Goal: Information Seeking & Learning: Learn about a topic

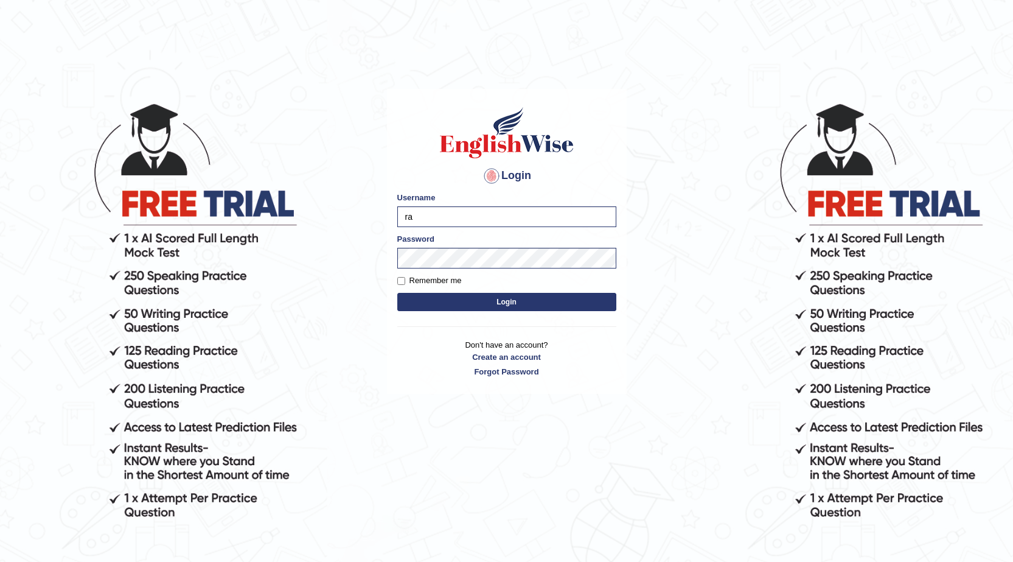
type input "r"
type input "Ranjodh12012002"
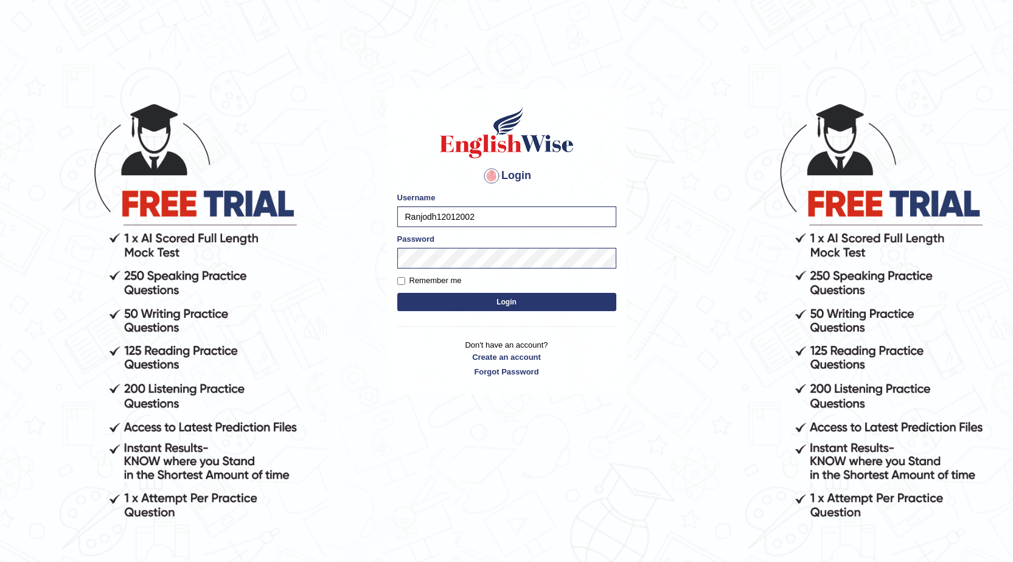
click at [470, 302] on button "Login" at bounding box center [506, 302] width 219 height 18
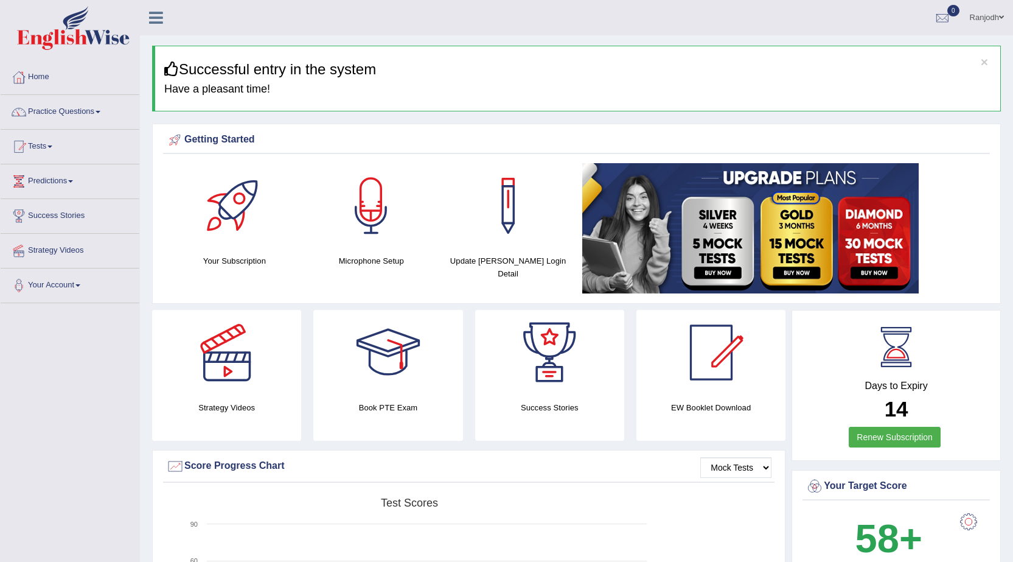
click at [89, 113] on link "Practice Questions" at bounding box center [70, 110] width 139 height 30
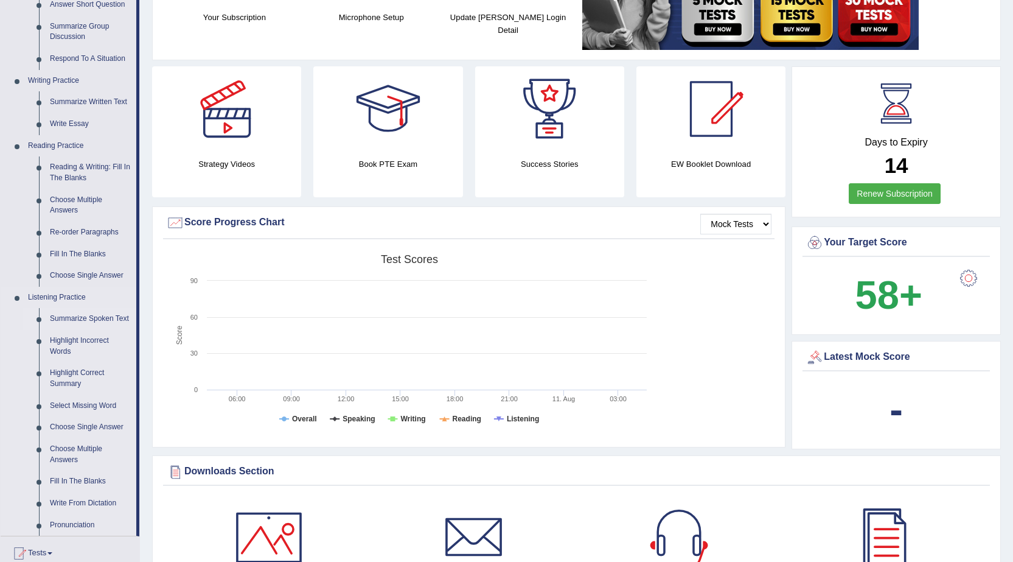
scroll to position [183, 0]
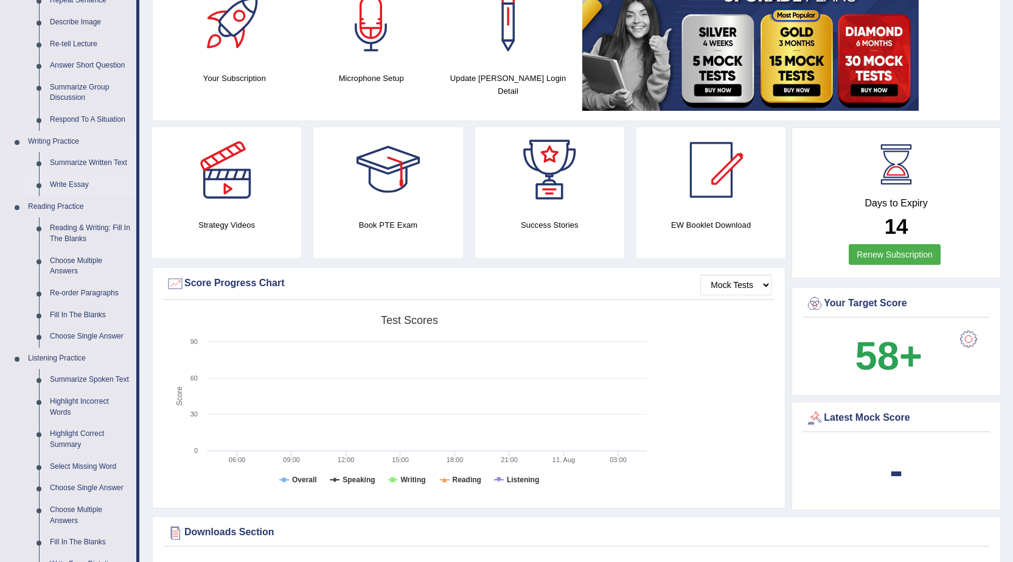
click at [79, 182] on link "Write Essay" at bounding box center [90, 185] width 92 height 22
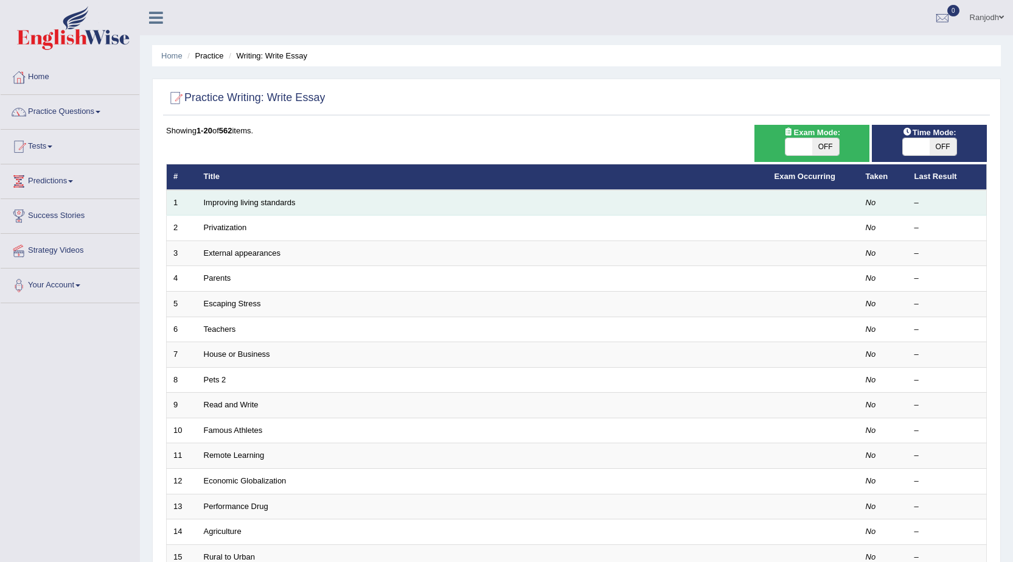
click at [320, 203] on td "Improving living standards" at bounding box center [482, 203] width 571 height 26
click at [246, 204] on link "Improving living standards" at bounding box center [250, 202] width 92 height 9
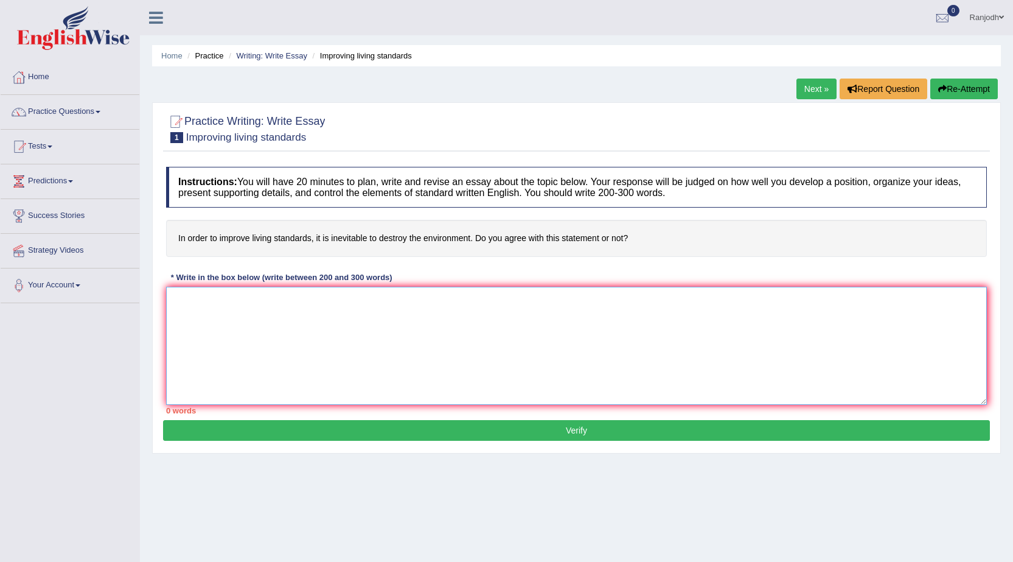
click at [338, 321] on textarea at bounding box center [576, 346] width 821 height 118
type textarea "The increasingh influence of"
click at [100, 111] on span at bounding box center [98, 112] width 5 height 2
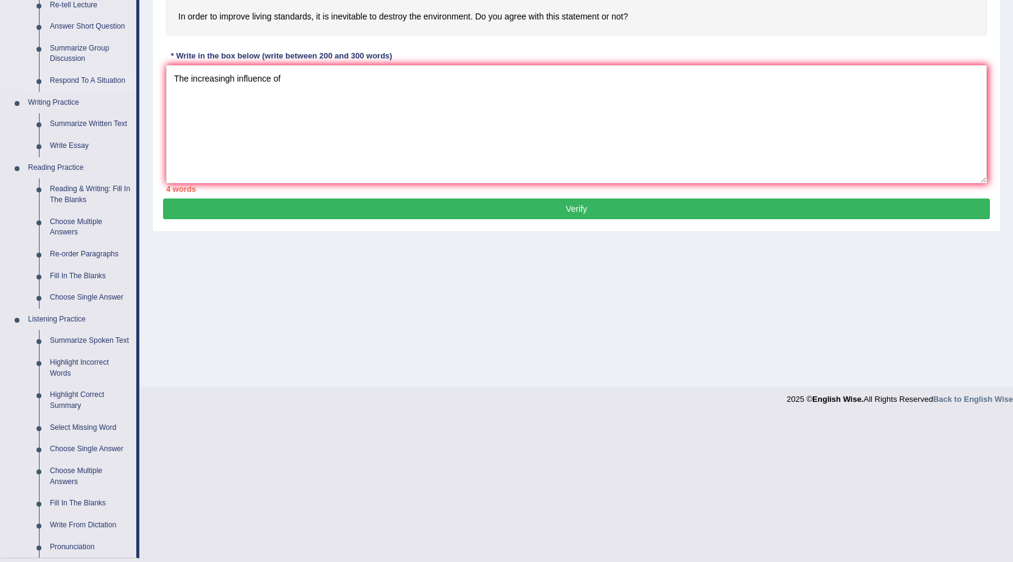
scroll to position [243, 0]
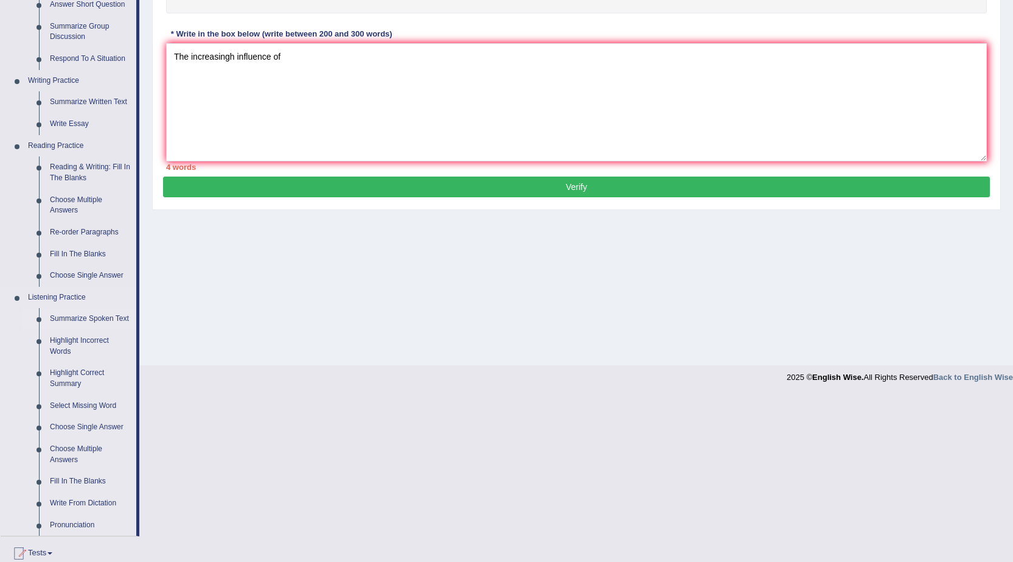
click at [100, 312] on link "Summarize Spoken Text" at bounding box center [90, 319] width 92 height 22
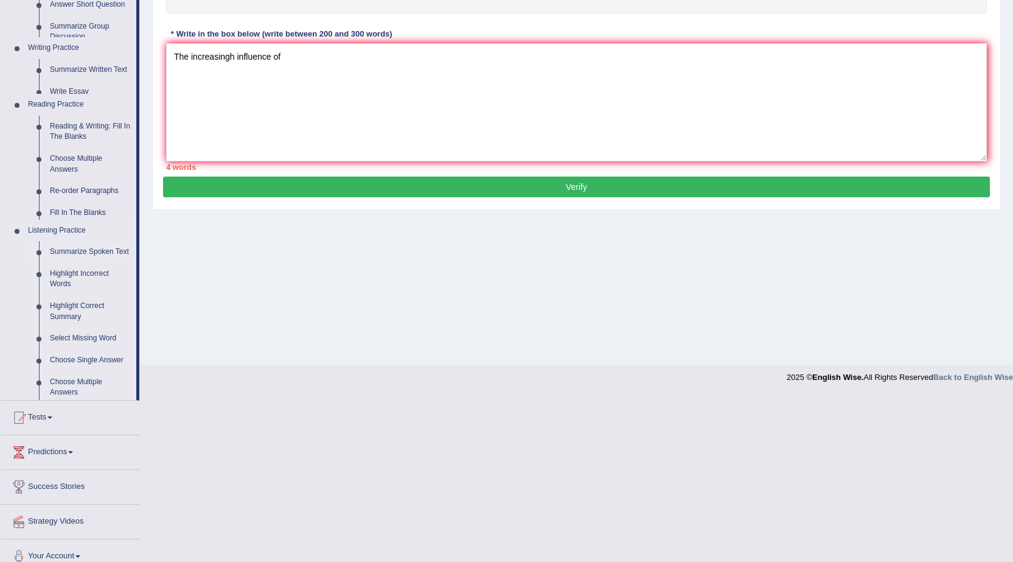
scroll to position [77, 0]
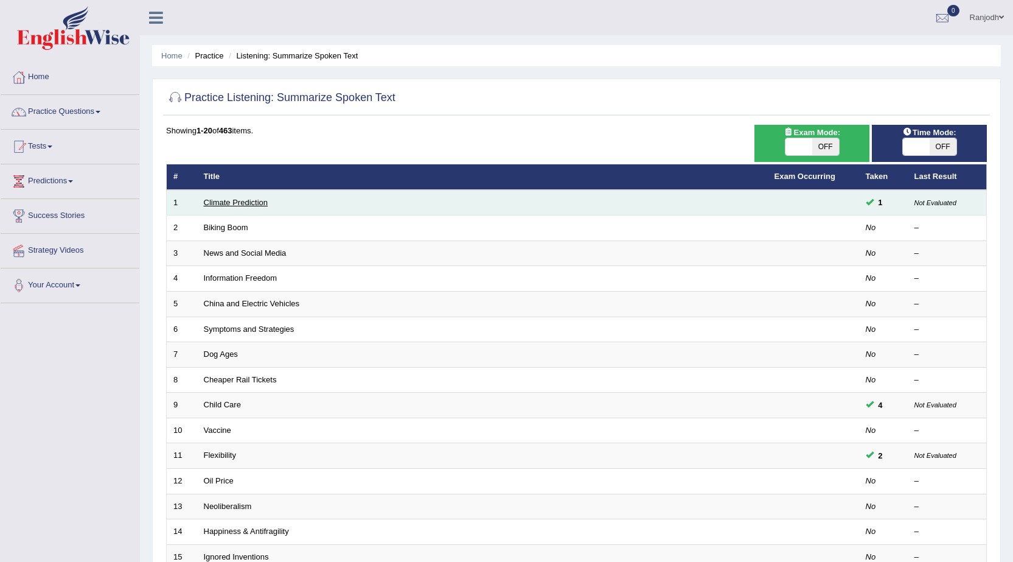
click at [232, 201] on link "Climate Prediction" at bounding box center [236, 202] width 64 height 9
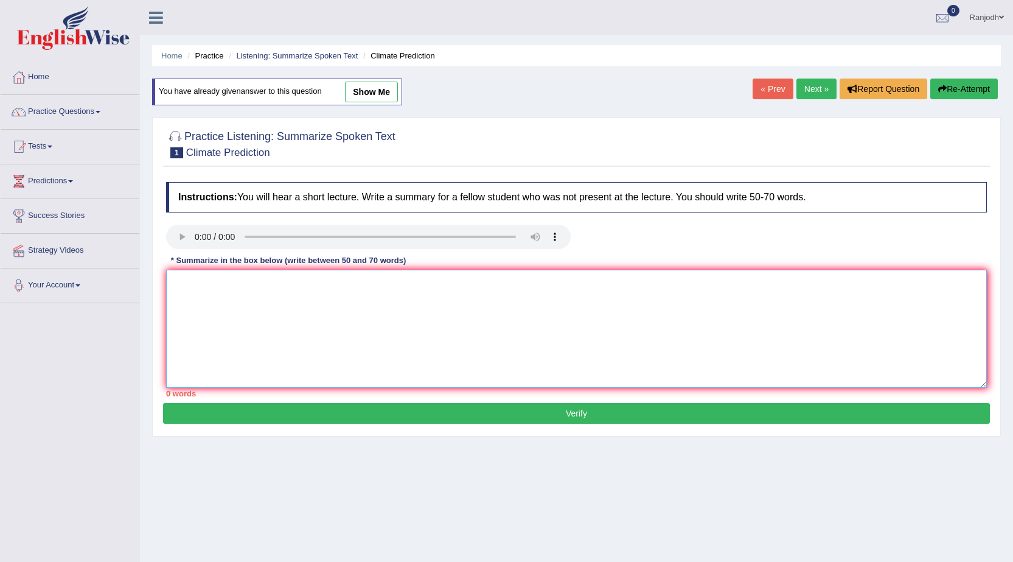
click at [207, 299] on textarea at bounding box center [576, 329] width 821 height 118
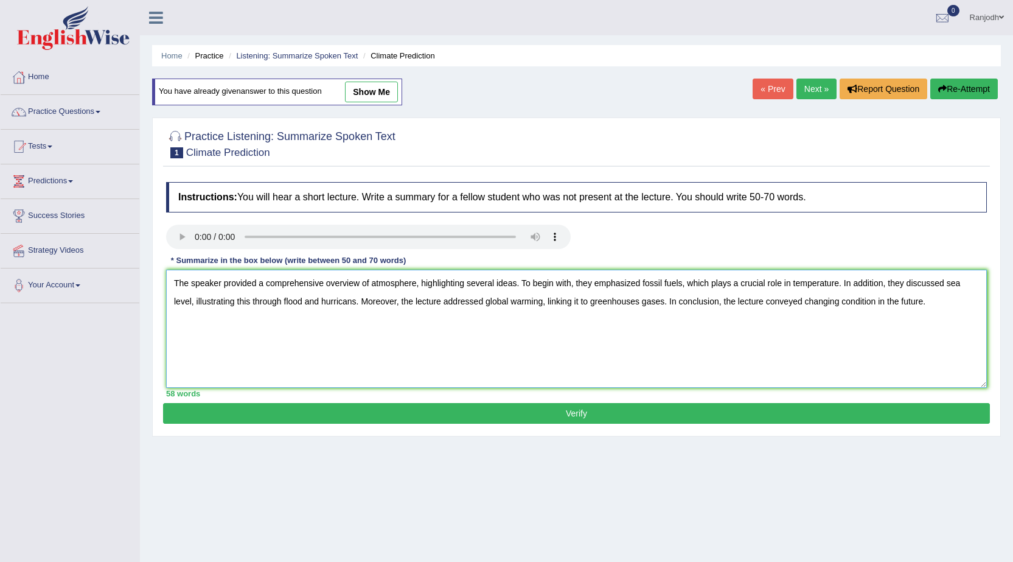
type textarea "The speaker provided a comprehensive overview of atmosphere, highlighting sever…"
click at [636, 417] on button "Verify" at bounding box center [576, 413] width 827 height 21
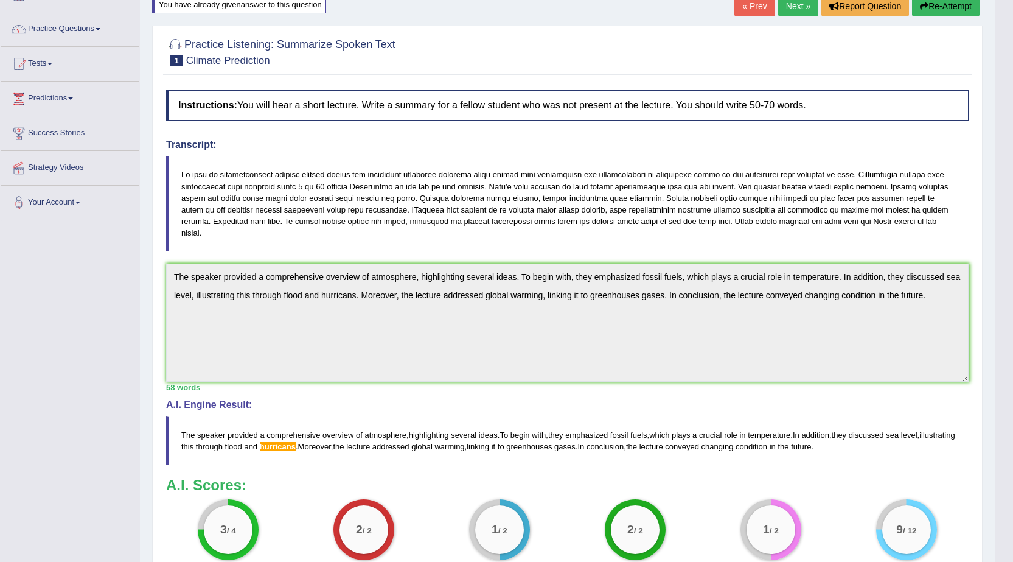
scroll to position [61, 0]
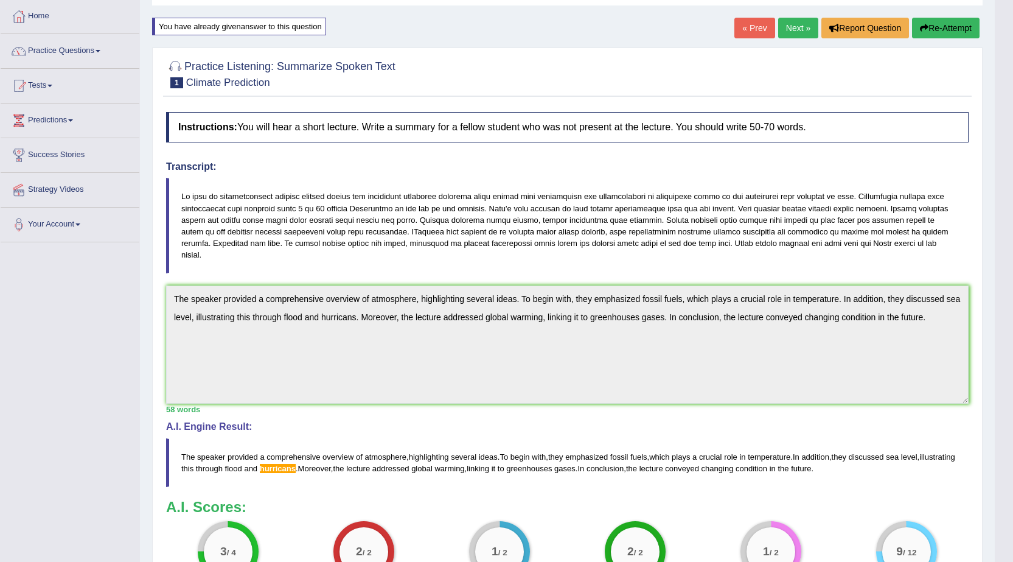
click at [933, 22] on button "Re-Attempt" at bounding box center [946, 28] width 68 height 21
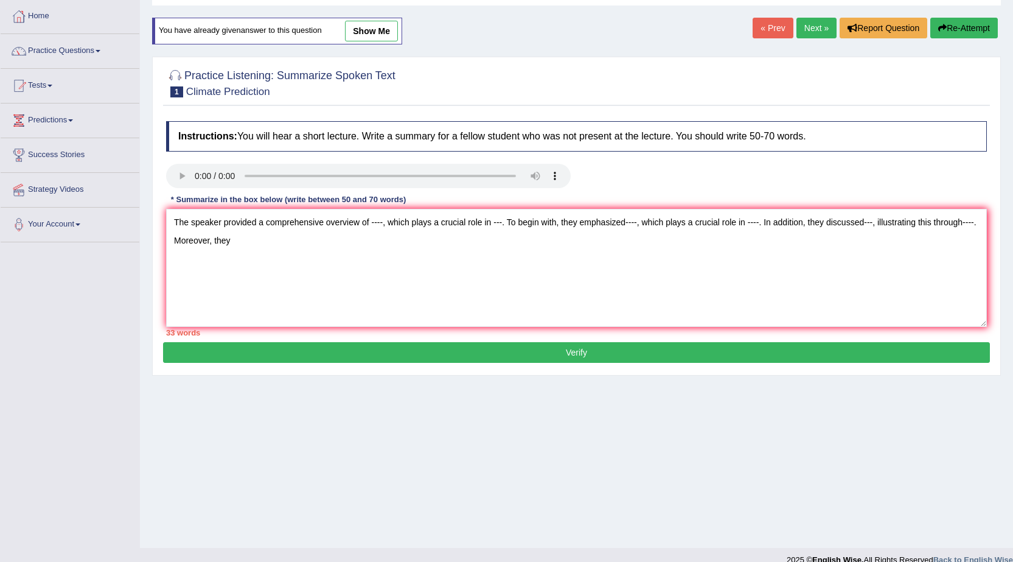
click at [490, 225] on textarea "The speaker provided a comprehensive overview of ----, which plays a crucial ro…" at bounding box center [576, 268] width 821 height 118
click at [388, 222] on textarea "The speaker provided a comprehensive overview of ----, which plays a crucial ro…" at bounding box center [576, 268] width 821 height 118
click at [240, 246] on textarea "The speaker provided a comprehensive overview of ----, highlighting several ide…" at bounding box center [576, 268] width 821 height 118
type textarea "The speaker provided a comprehensive overview of ----, highlighting several ide…"
click at [170, 218] on textarea "The speaker provided a comprehensive overview of ----, highlighting several ide…" at bounding box center [576, 268] width 821 height 118
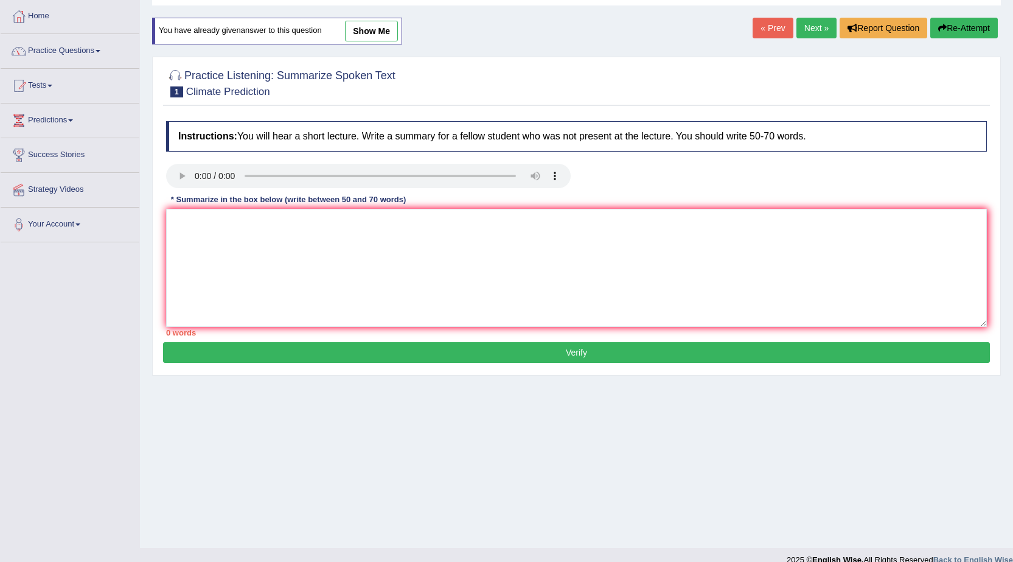
click at [816, 27] on link "Next »" at bounding box center [816, 28] width 40 height 21
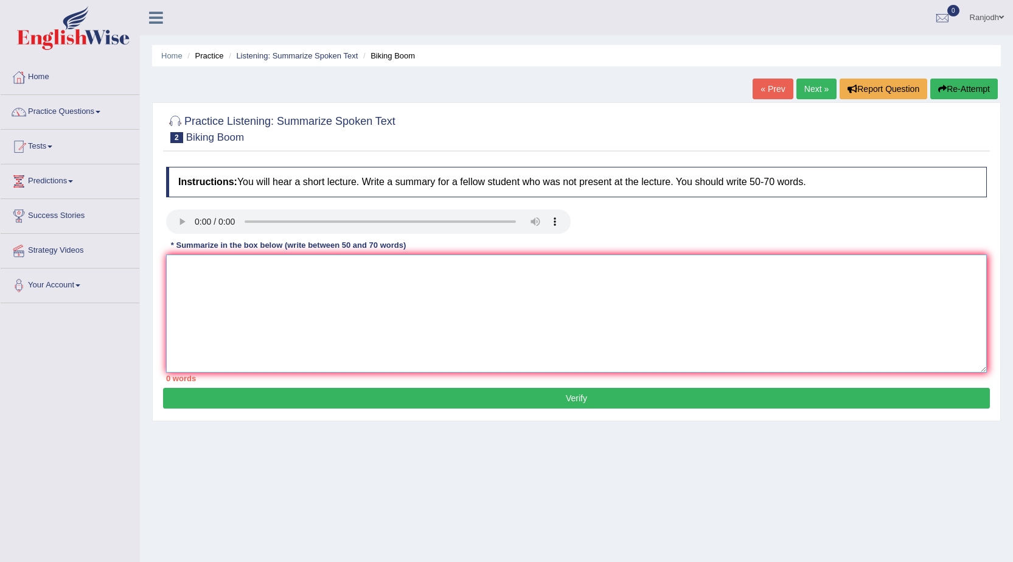
click at [355, 302] on textarea at bounding box center [576, 313] width 821 height 118
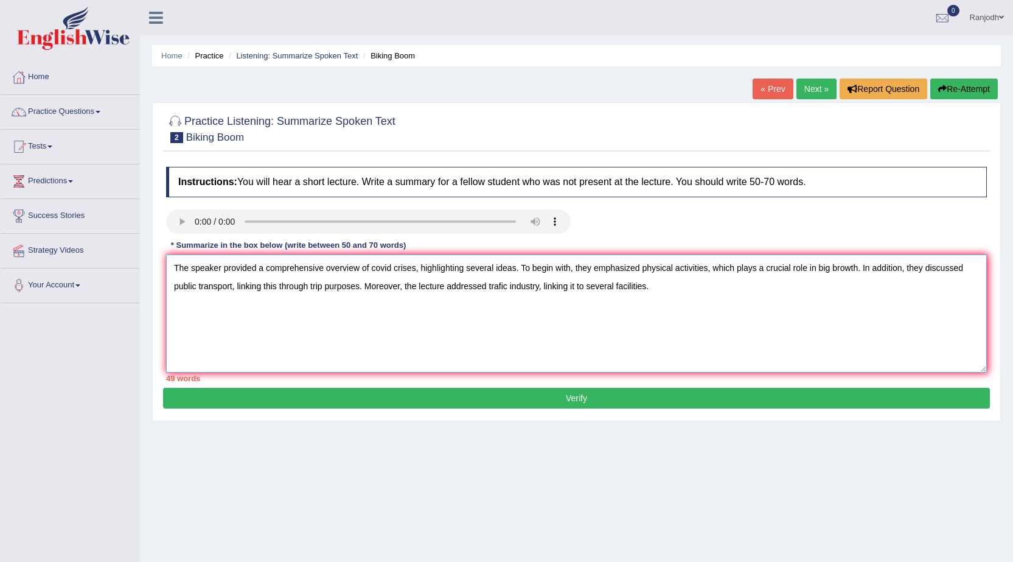
click at [261, 290] on textarea "The speaker provided a comprehensive overview of covid crises, highlighting sev…" at bounding box center [576, 313] width 821 height 118
click at [669, 288] on textarea "The speaker provided a comprehensive overview of covid crises, highlighting sev…" at bounding box center [576, 313] width 821 height 118
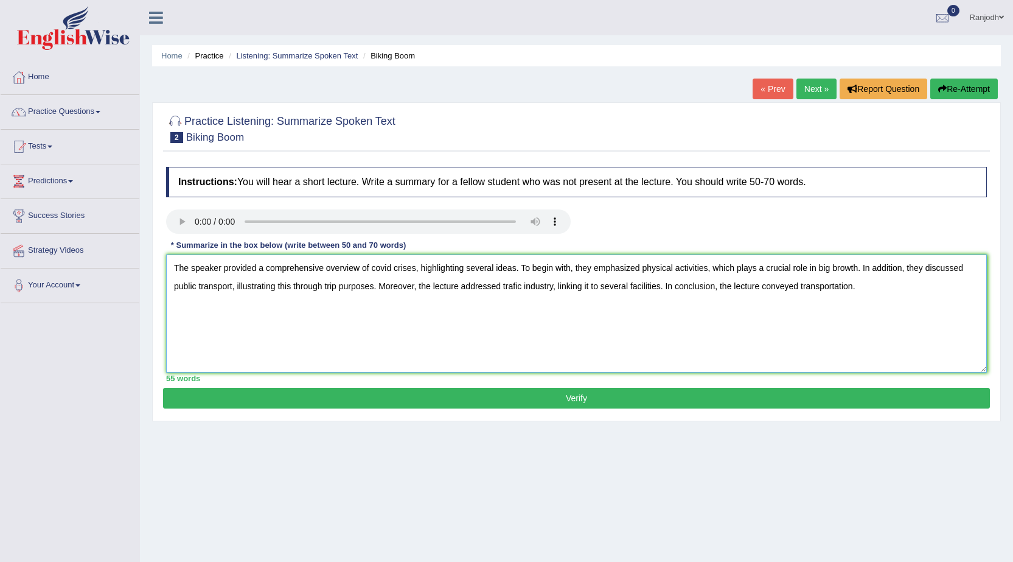
type textarea "The speaker provided a comprehensive overview of covid crises, highlighting sev…"
click at [517, 402] on button "Verify" at bounding box center [576, 398] width 827 height 21
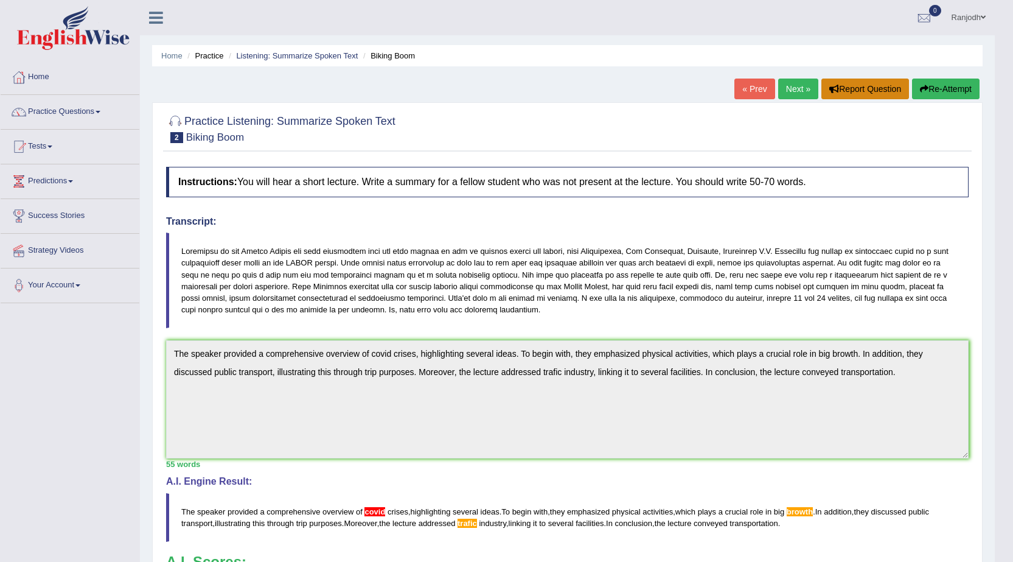
click at [865, 91] on button "Report Question" at bounding box center [865, 88] width 88 height 21
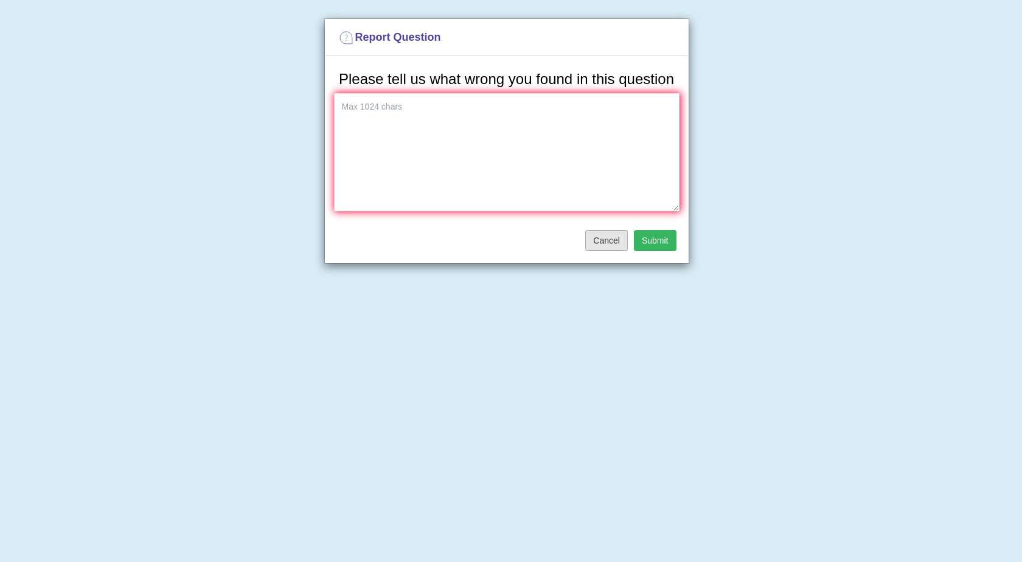
click at [605, 242] on button "Cancel" at bounding box center [606, 240] width 43 height 21
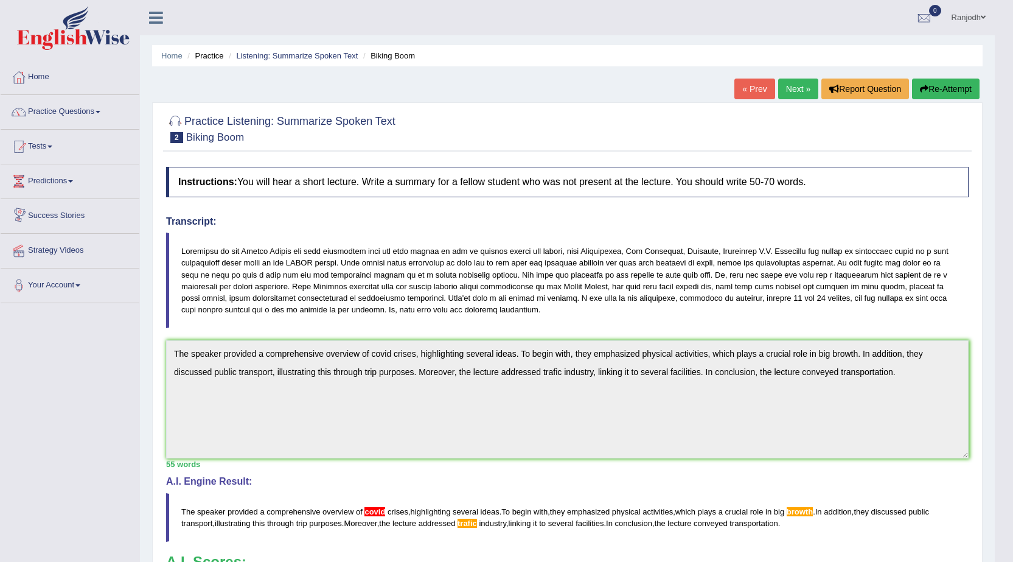
click at [102, 110] on link "Practice Questions" at bounding box center [70, 110] width 139 height 30
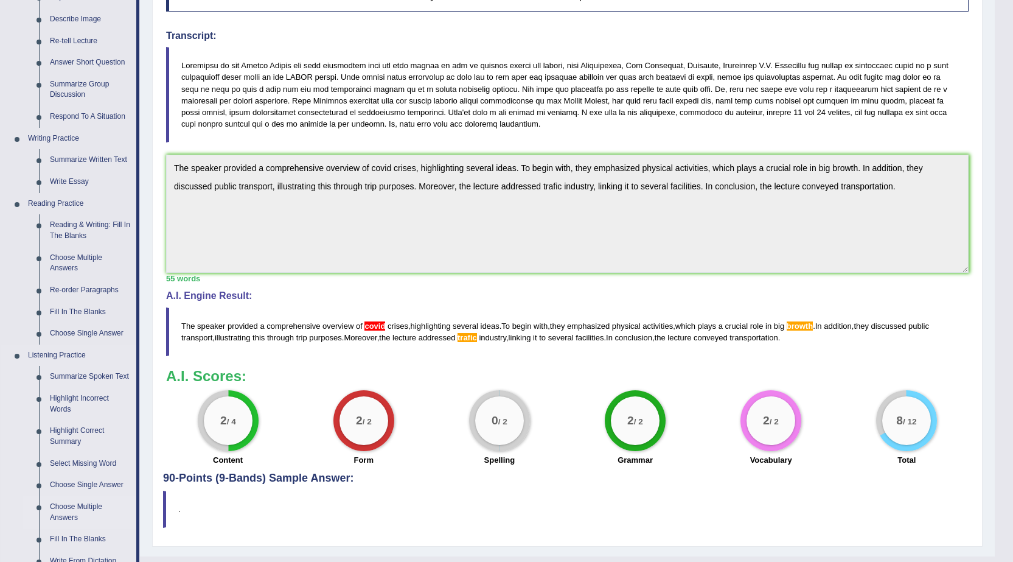
scroll to position [365, 0]
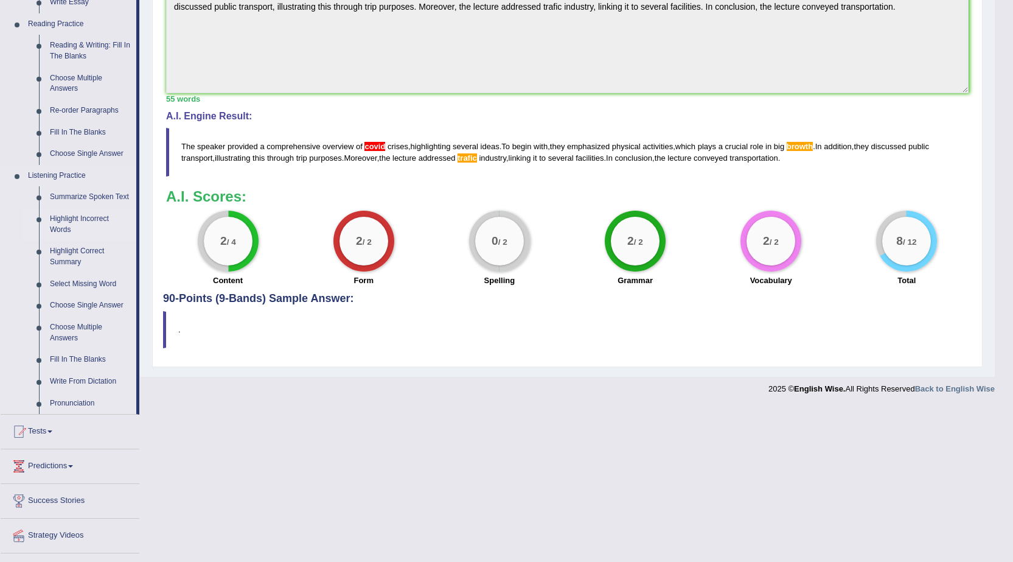
click at [85, 220] on link "Highlight Incorrect Words" at bounding box center [90, 224] width 92 height 32
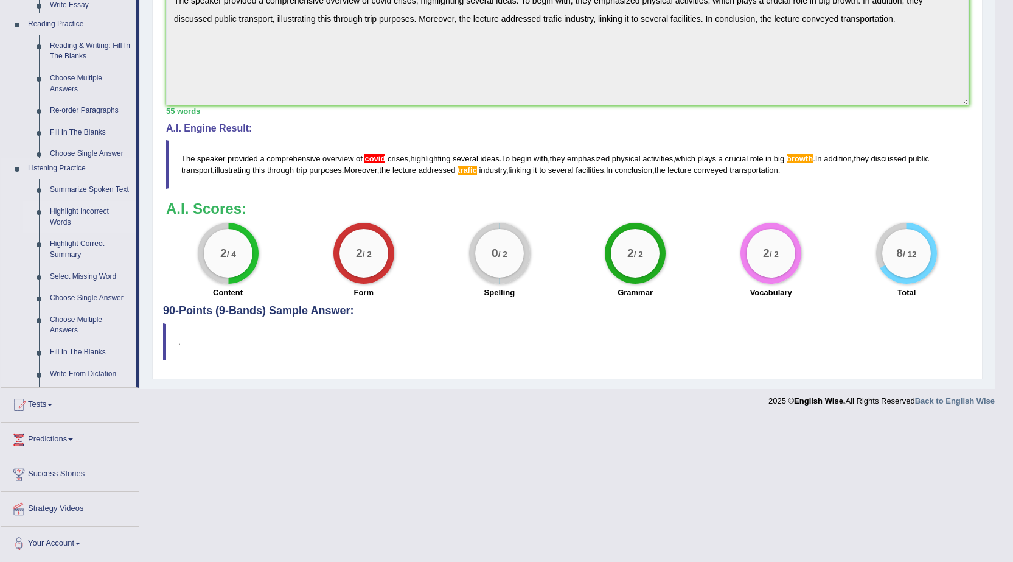
scroll to position [211, 0]
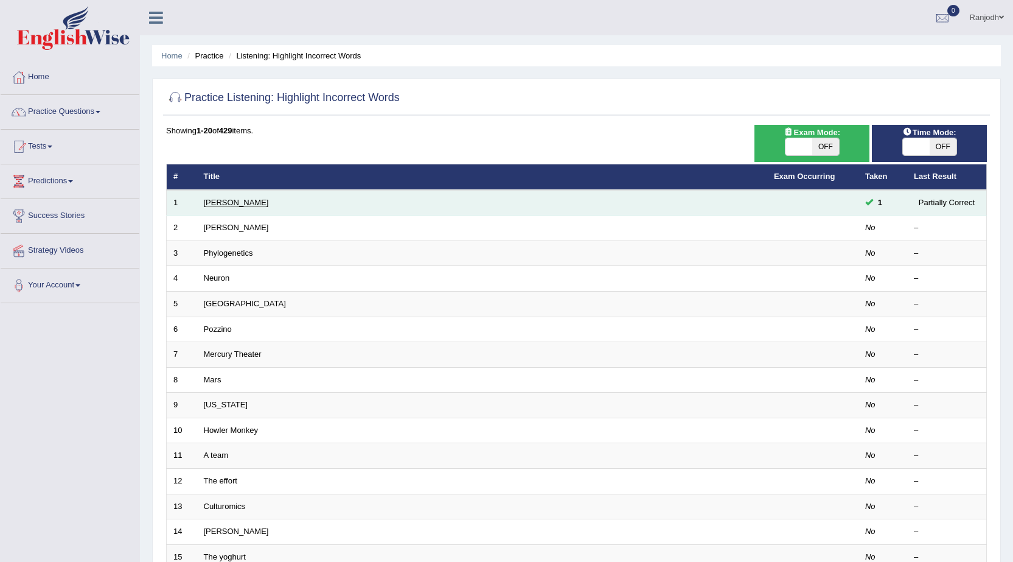
click at [219, 203] on link "[PERSON_NAME]" at bounding box center [236, 202] width 65 height 9
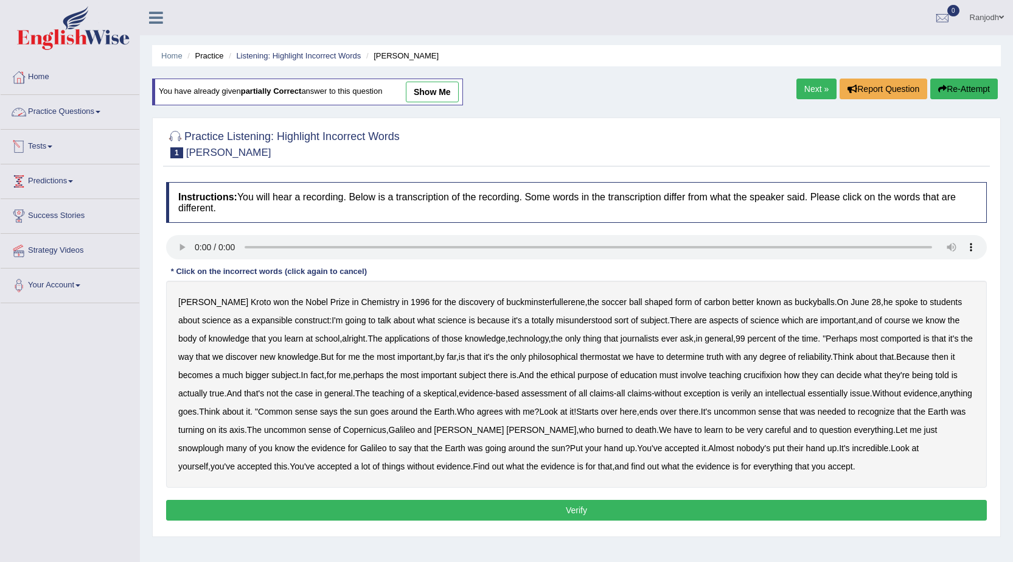
click at [106, 109] on link "Practice Questions" at bounding box center [70, 110] width 139 height 30
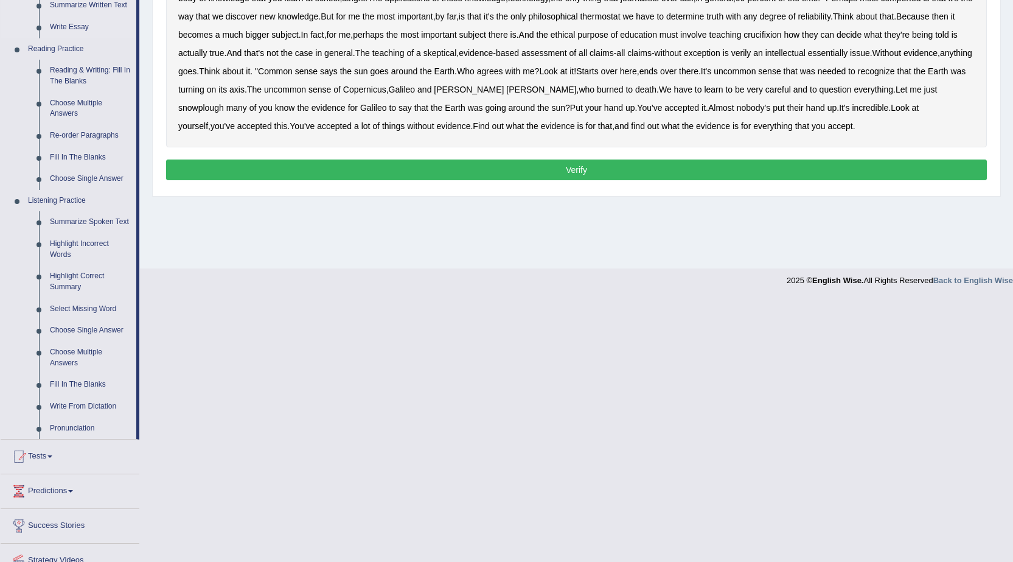
scroll to position [365, 0]
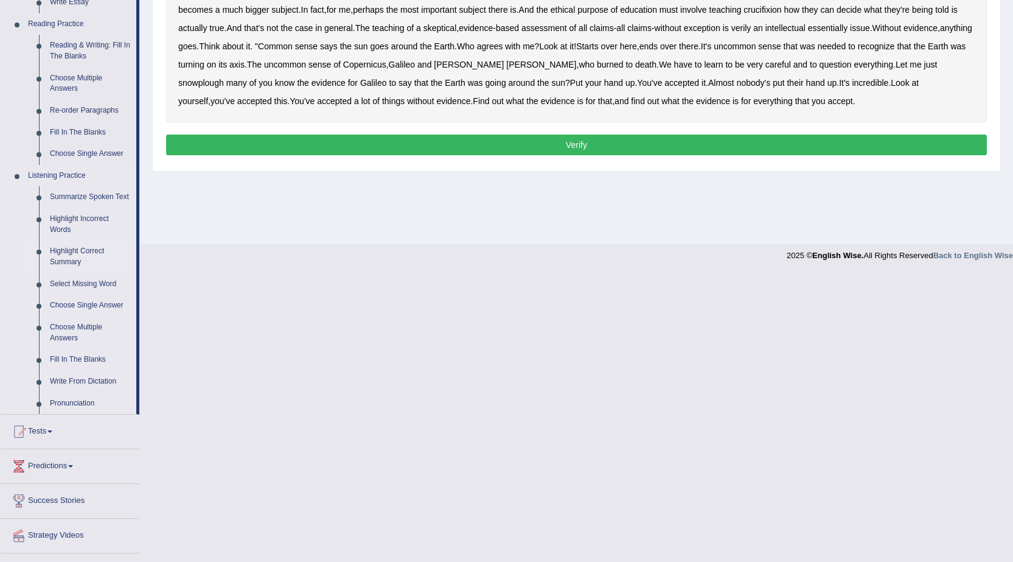
click at [89, 253] on link "Highlight Correct Summary" at bounding box center [90, 256] width 92 height 32
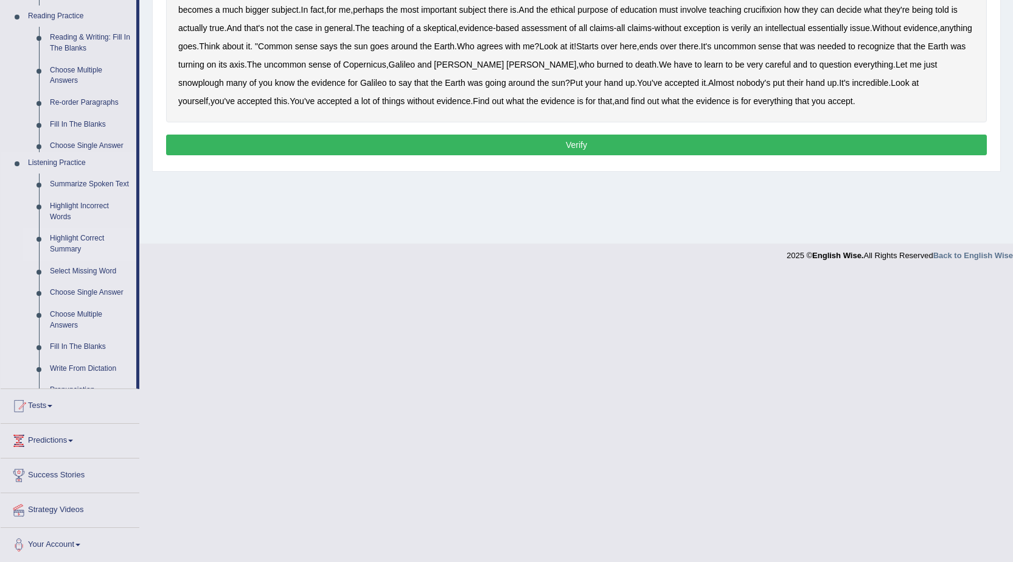
scroll to position [77, 0]
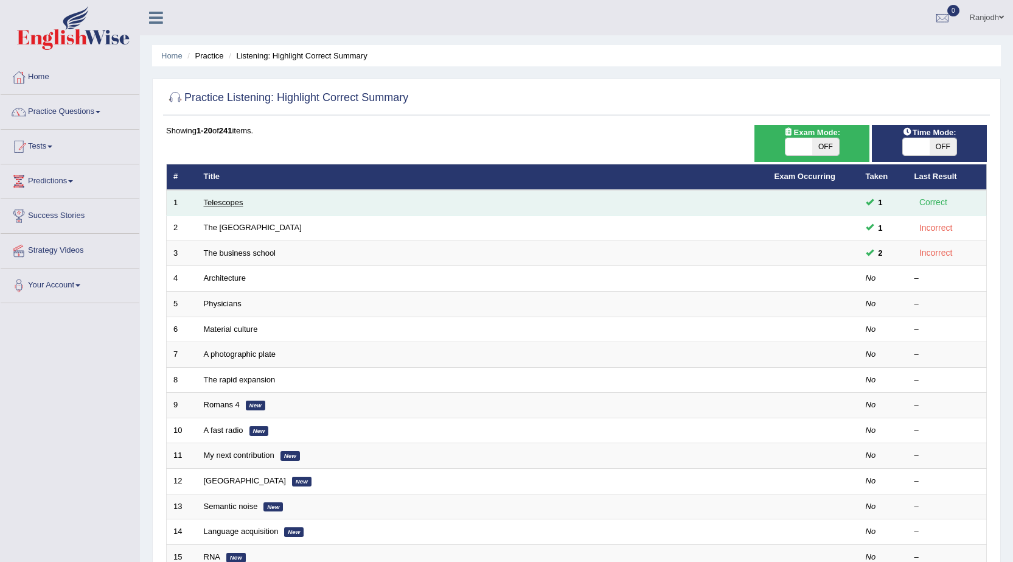
click at [228, 201] on link "Telescopes" at bounding box center [224, 202] width 40 height 9
click at [227, 202] on link "Telescopes" at bounding box center [224, 202] width 40 height 9
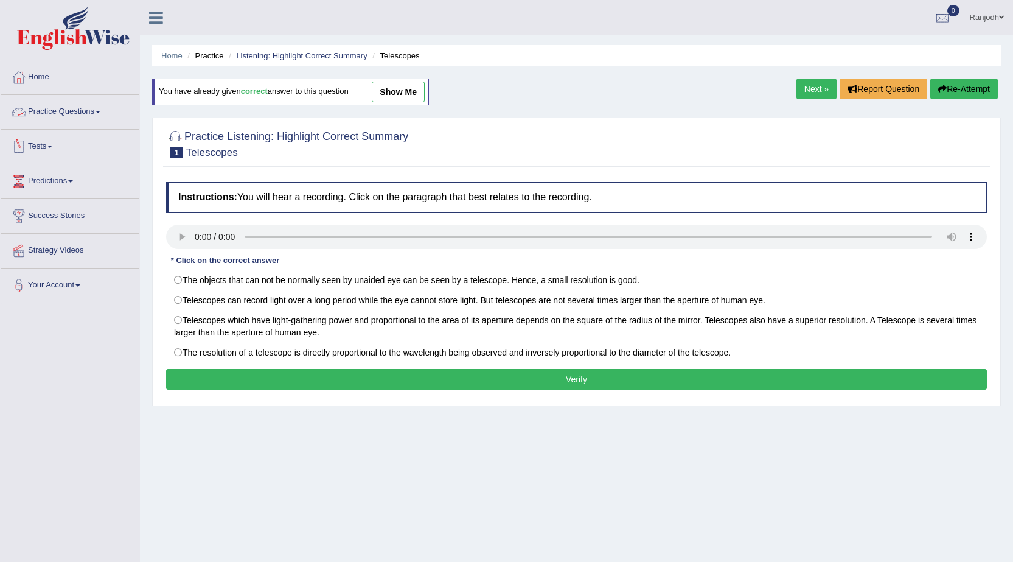
click at [99, 110] on link "Practice Questions" at bounding box center [70, 110] width 139 height 30
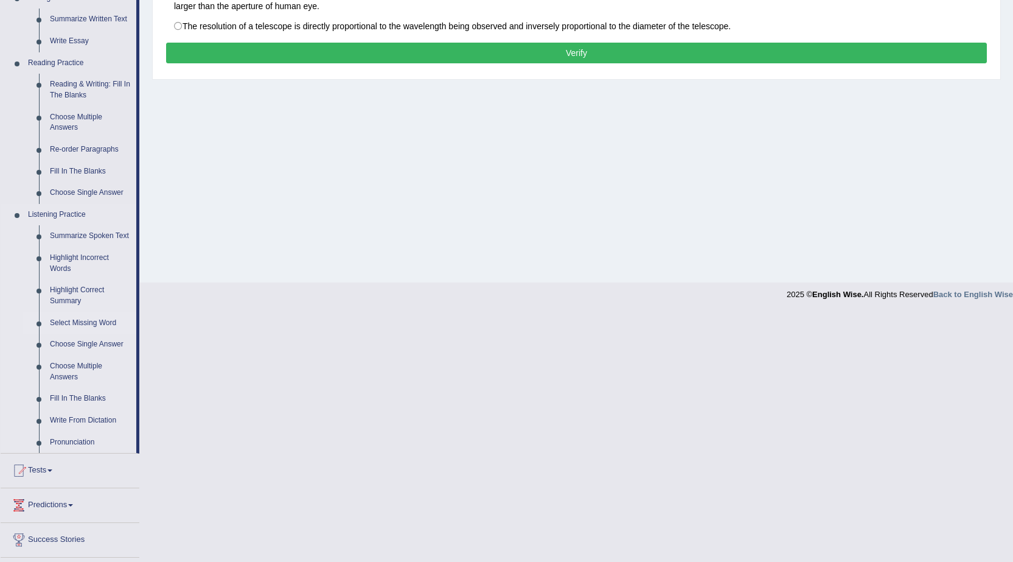
scroll to position [304, 0]
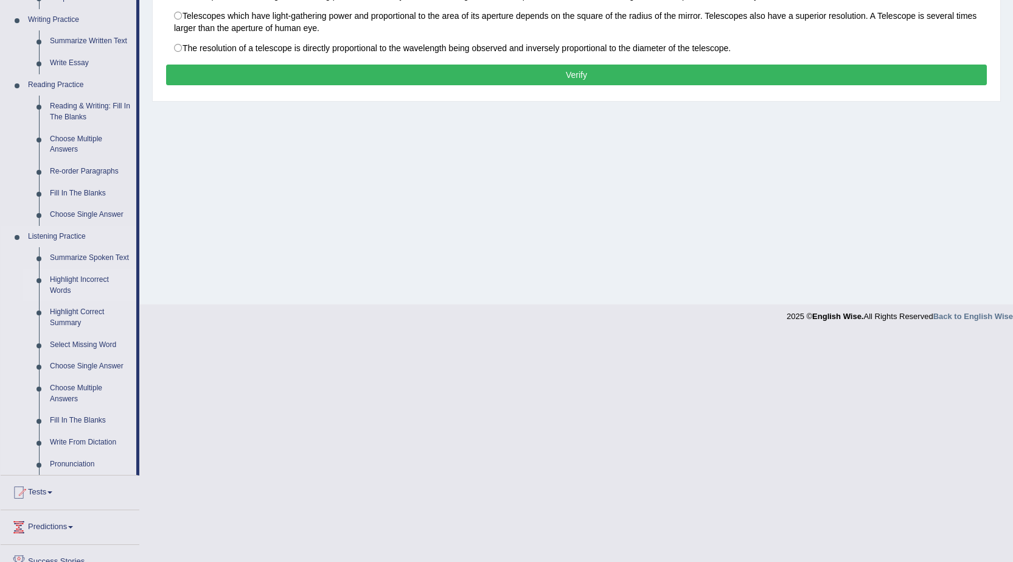
click at [91, 276] on link "Highlight Incorrect Words" at bounding box center [90, 285] width 92 height 32
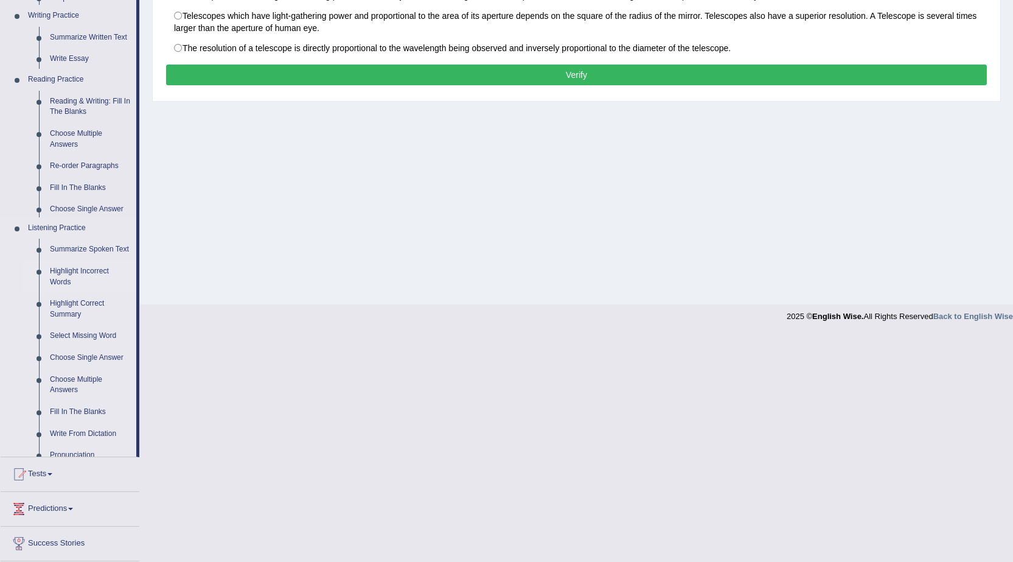
scroll to position [77, 0]
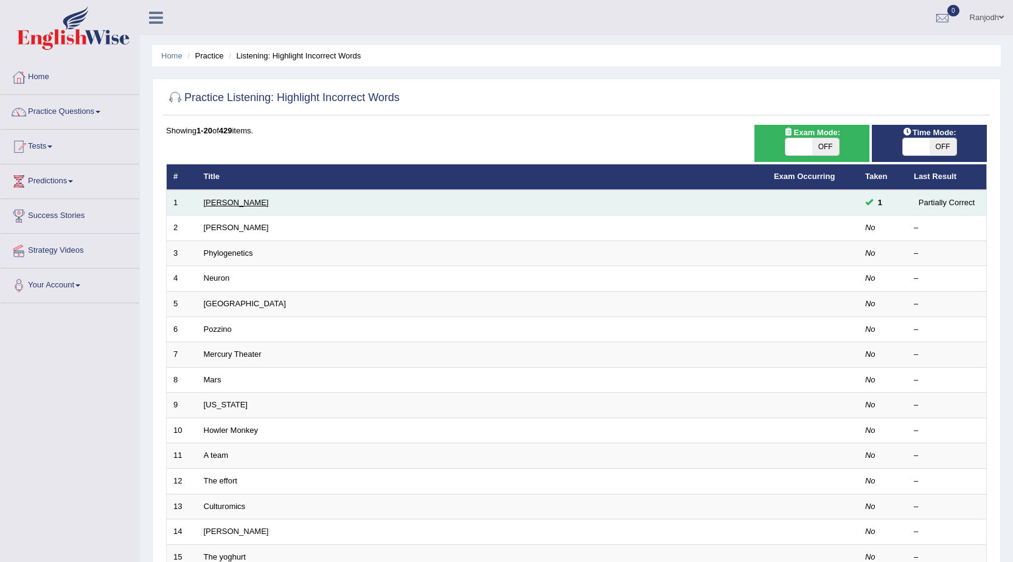
click at [210, 200] on link "[PERSON_NAME]" at bounding box center [236, 202] width 65 height 9
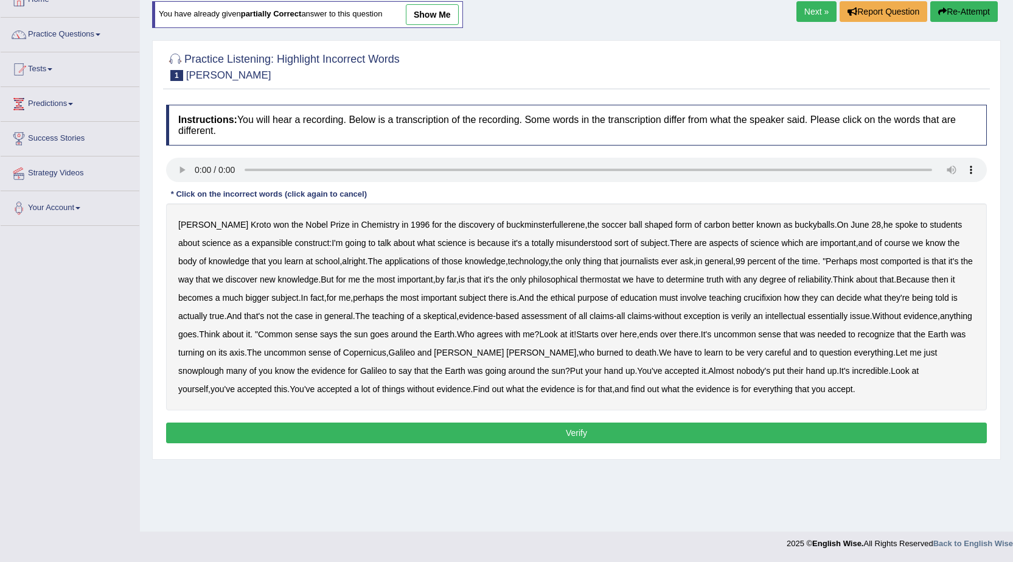
click at [410, 431] on button "Verify" at bounding box center [576, 432] width 821 height 21
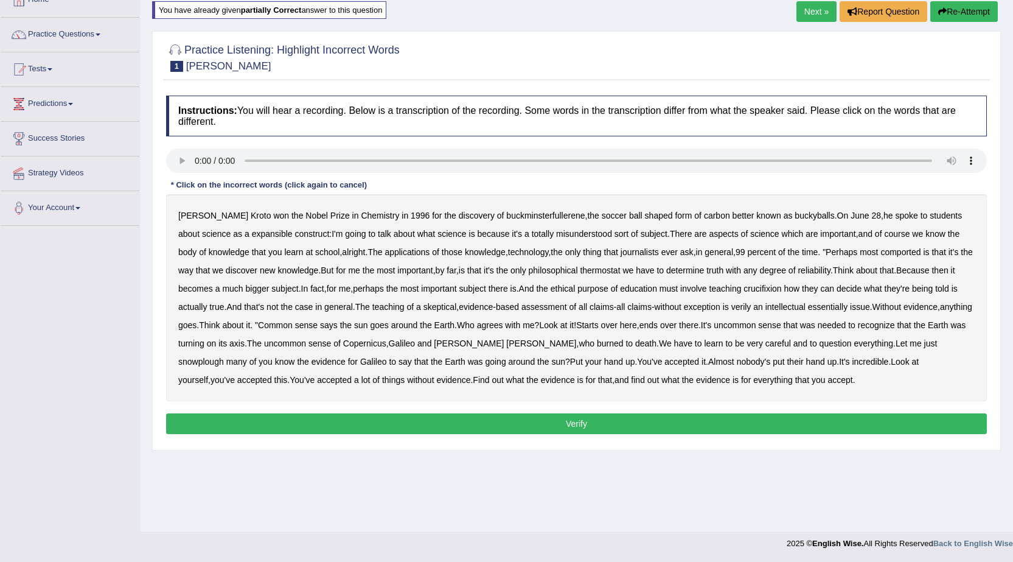
click at [253, 232] on b "expansible" at bounding box center [272, 234] width 41 height 10
click at [828, 232] on b "important" at bounding box center [837, 234] width 35 height 10
click at [880, 248] on b "comported" at bounding box center [900, 252] width 40 height 10
click at [603, 270] on b "thermostat" at bounding box center [600, 270] width 40 height 10
click at [775, 286] on b "crucifixion" at bounding box center [762, 289] width 38 height 10
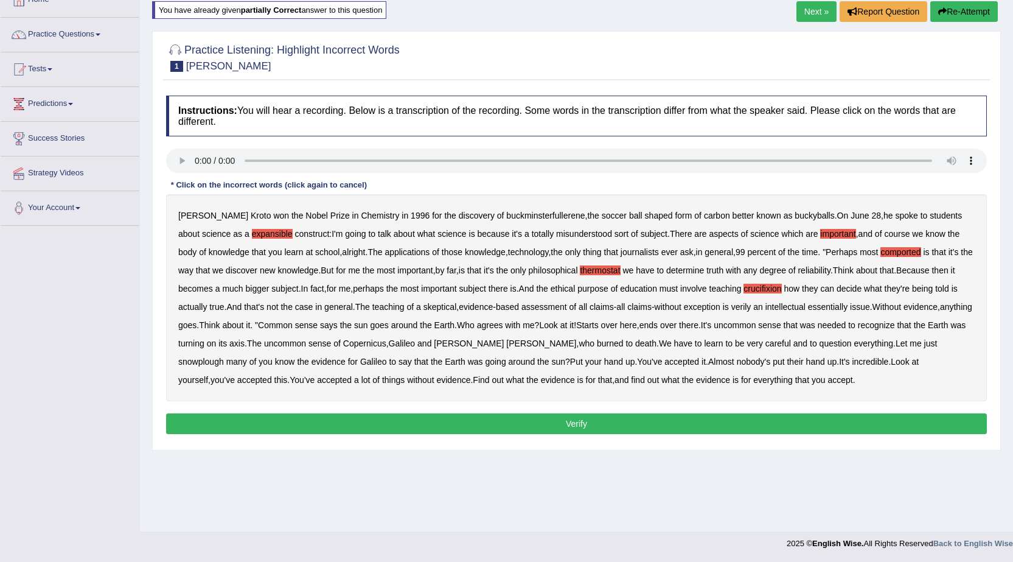
click at [715, 301] on div "Harold Kroto won the Nobel Prize in Chemistry in 1996 for the discovery of buck…" at bounding box center [576, 297] width 821 height 207
click at [224, 357] on b "snowplough" at bounding box center [201, 362] width 46 height 10
click at [686, 420] on button "Verify" at bounding box center [576, 423] width 821 height 21
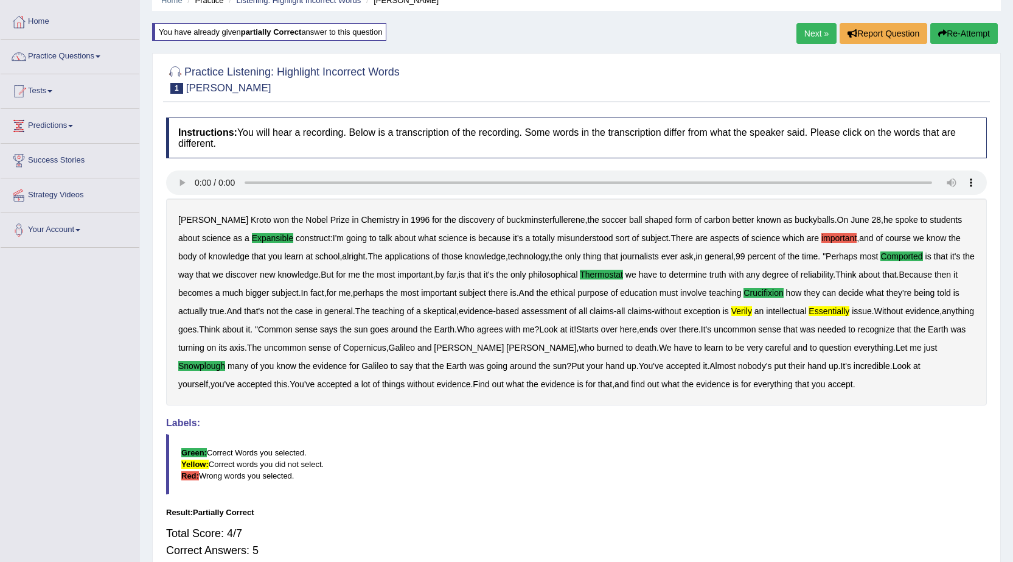
scroll to position [10, 0]
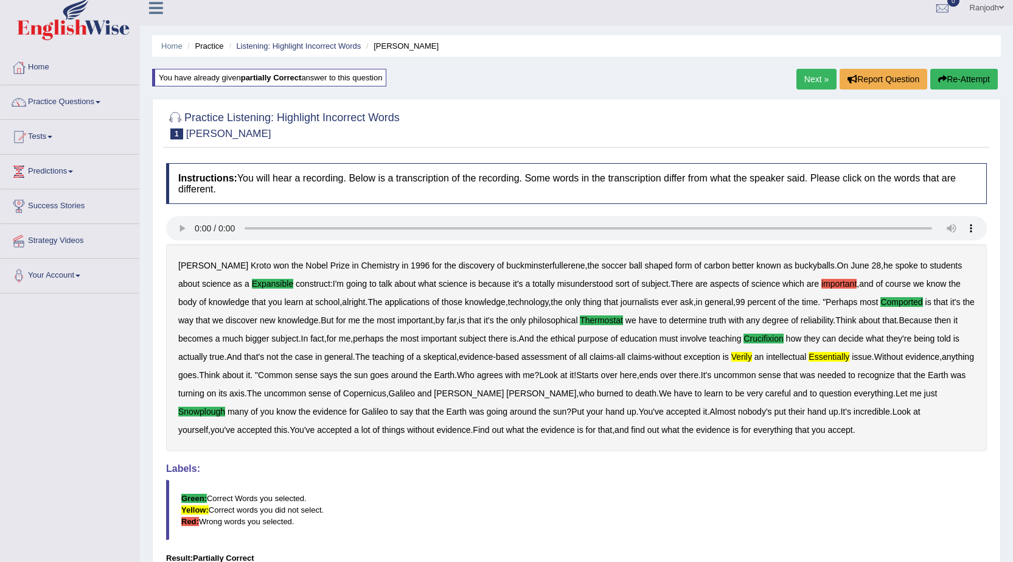
click at [816, 75] on link "Next »" at bounding box center [816, 79] width 40 height 21
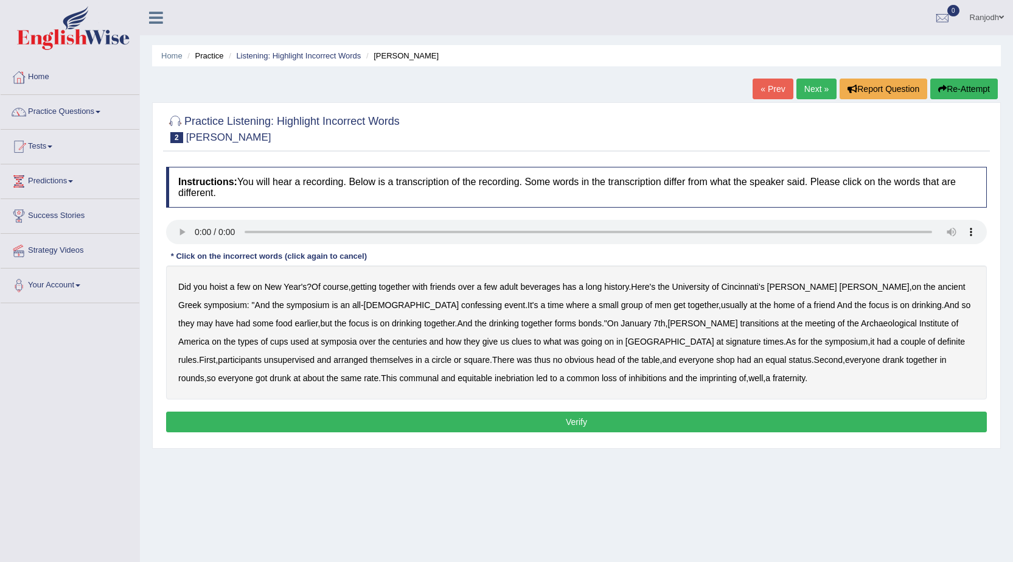
click at [461, 304] on b "confessing" at bounding box center [481, 305] width 41 height 10
click at [740, 319] on b "transitions" at bounding box center [759, 323] width 39 height 10
click at [726, 337] on b "signature" at bounding box center [743, 341] width 35 height 10
click at [315, 355] on b "unsupervised" at bounding box center [289, 360] width 50 height 10
click at [716, 357] on b "shop" at bounding box center [725, 360] width 18 height 10
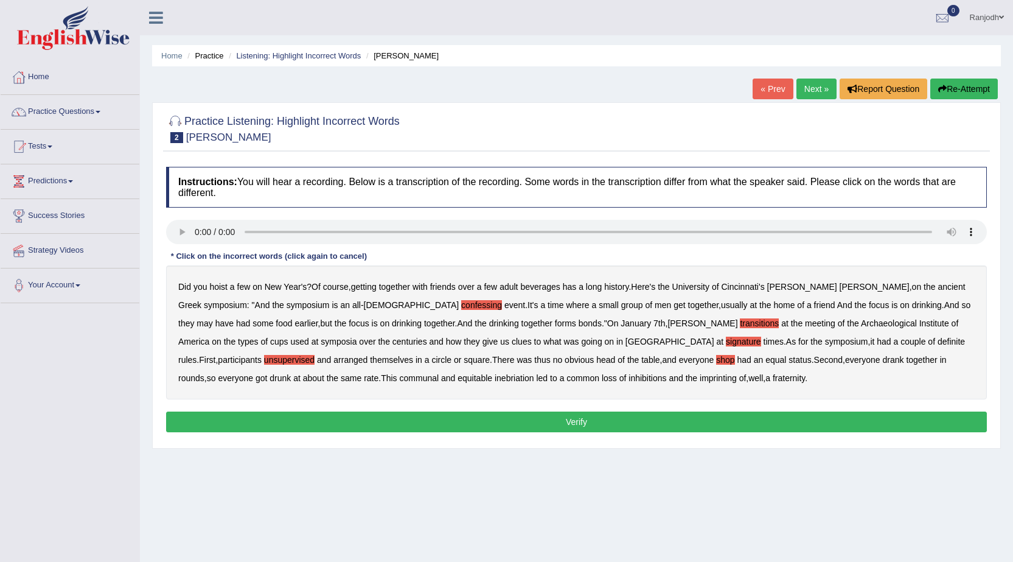
click at [700, 375] on b "imprinting" at bounding box center [718, 378] width 37 height 10
click at [479, 417] on button "Verify" at bounding box center [576, 421] width 821 height 21
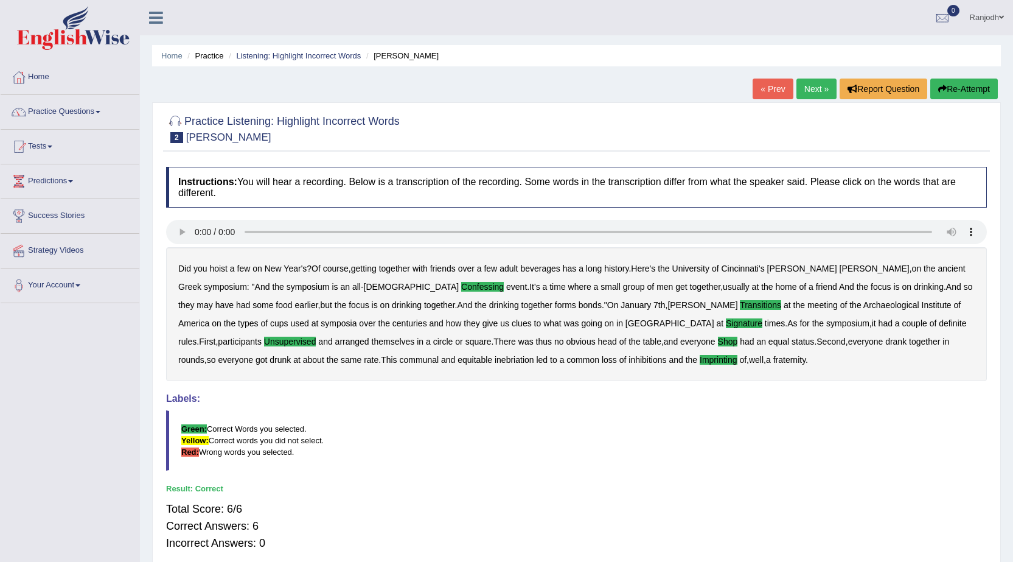
click at [817, 89] on link "Next »" at bounding box center [816, 88] width 40 height 21
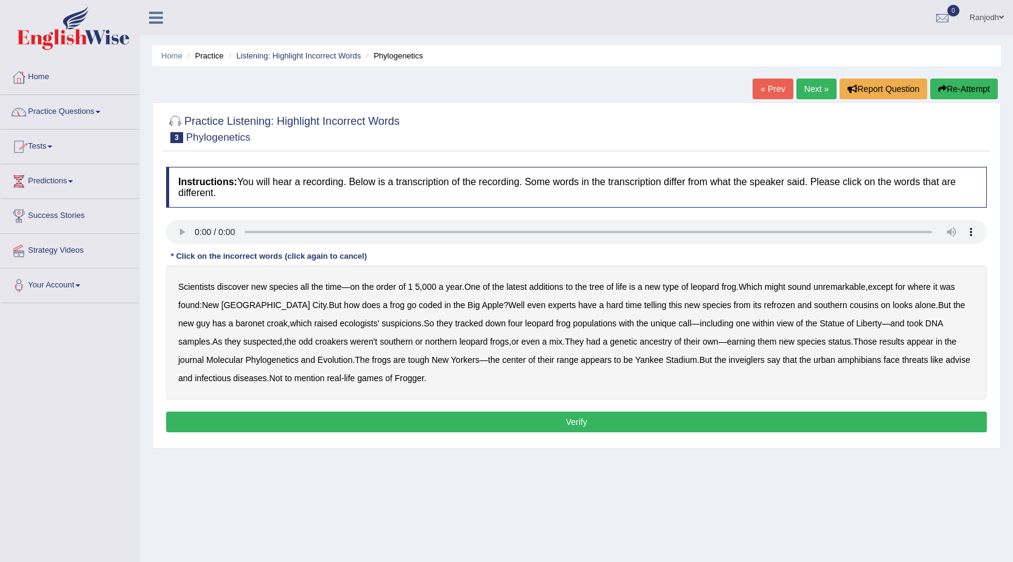
click at [100, 112] on span at bounding box center [98, 112] width 5 height 2
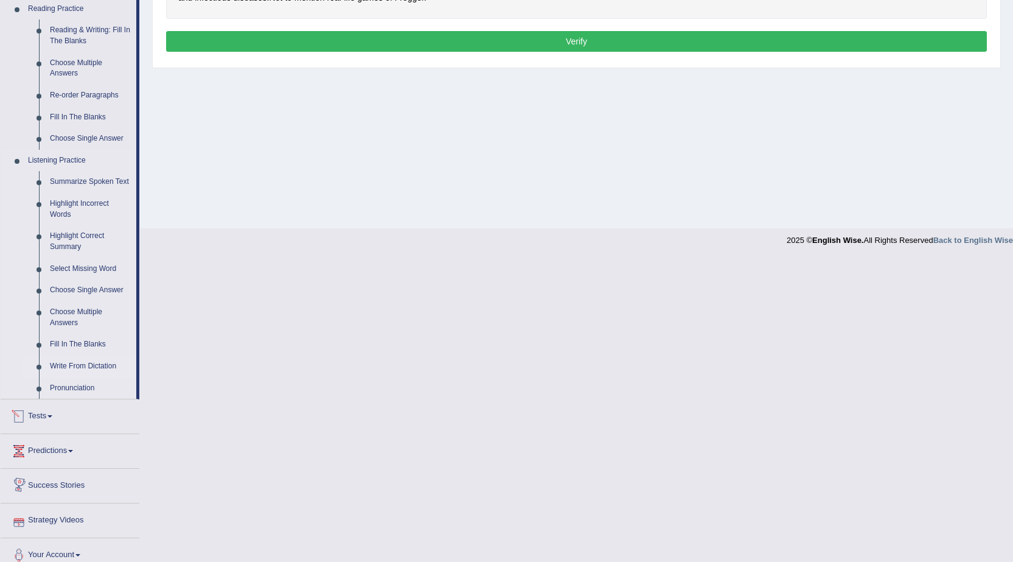
scroll to position [392, 0]
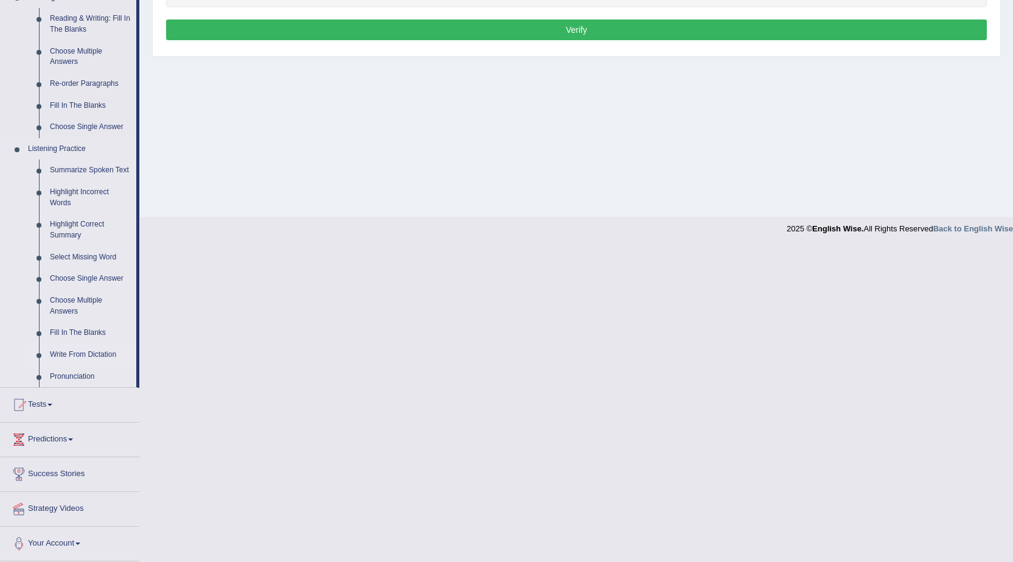
click at [108, 351] on link "Write From Dictation" at bounding box center [90, 355] width 92 height 22
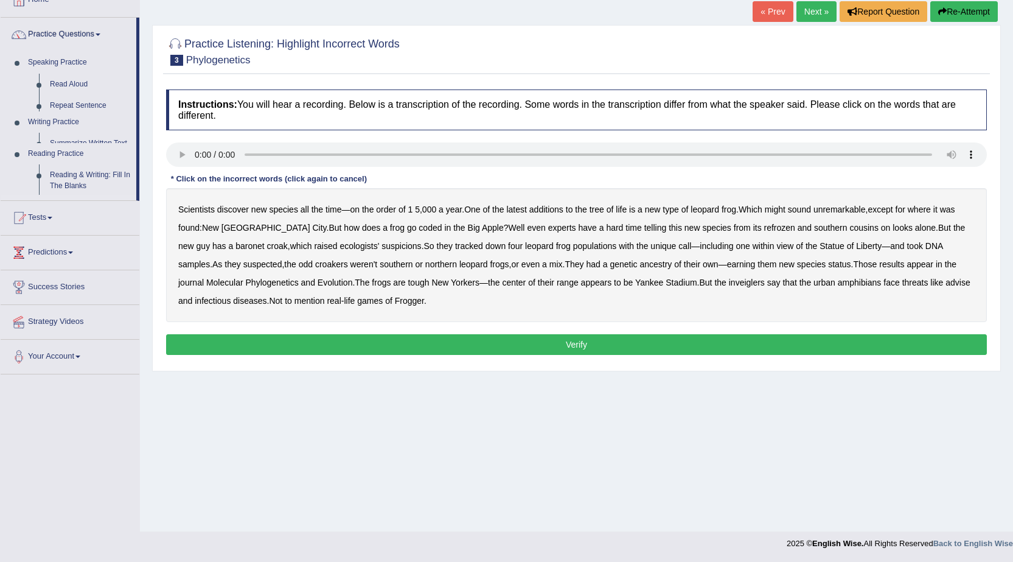
scroll to position [77, 0]
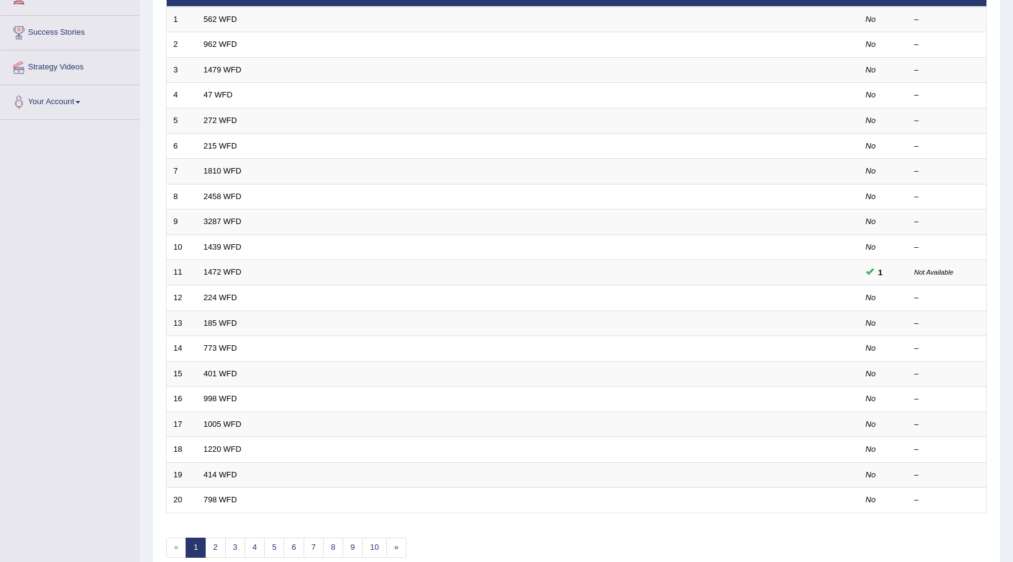
scroll to position [243, 0]
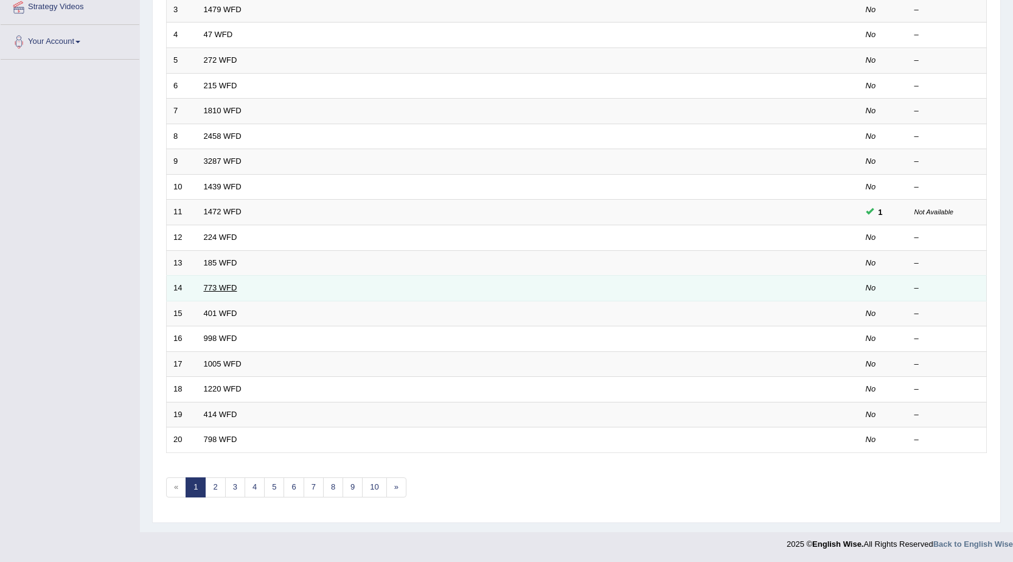
click at [233, 290] on link "773 WFD" at bounding box center [220, 287] width 33 height 9
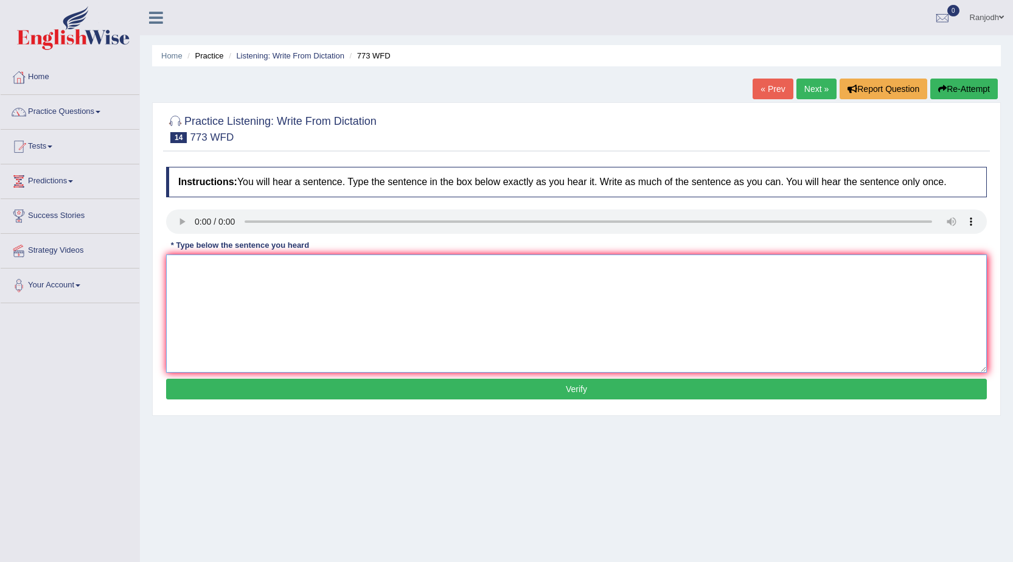
click at [201, 283] on textarea at bounding box center [576, 313] width 821 height 118
type textarea "g"
click at [235, 273] on textarea at bounding box center [576, 313] width 821 height 118
click at [198, 269] on textarea "Gravity weak nearly study current of level." at bounding box center [576, 313] width 821 height 118
click at [619, 273] on textarea "Gravity Gravities week weaks nearlies nearly studies currents currently levels …" at bounding box center [576, 313] width 821 height 118
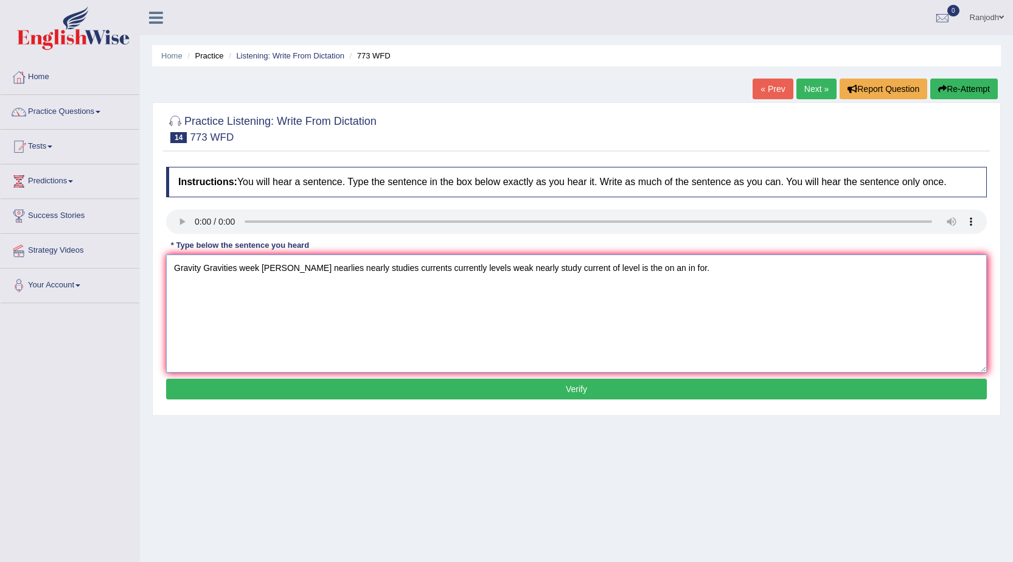
type textarea "Gravity Gravities week weaks nearlies nearly studies currents currently levels …"
click at [511, 386] on button "Verify" at bounding box center [576, 388] width 821 height 21
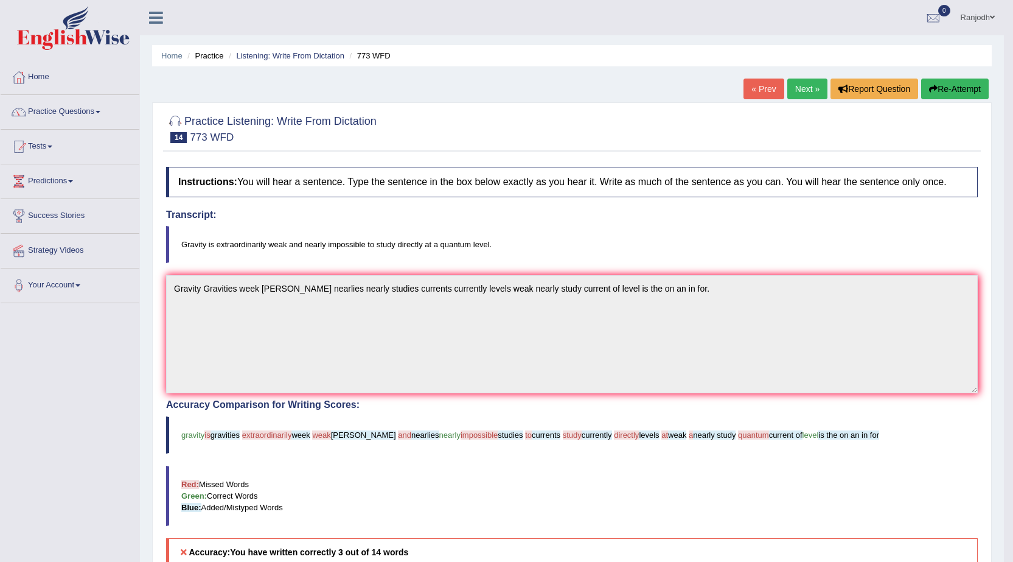
click at [943, 84] on button "Re-Attempt" at bounding box center [955, 88] width 68 height 21
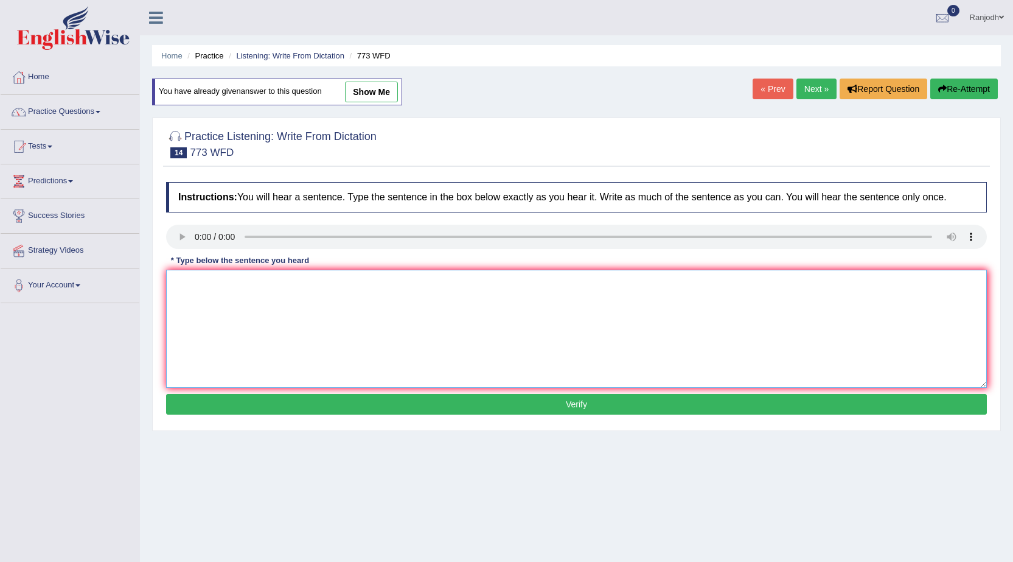
click at [224, 315] on textarea at bounding box center [576, 329] width 821 height 118
click at [220, 285] on textarea "gtasbvity is storality weak in current of level." at bounding box center [576, 329] width 821 height 118
drag, startPoint x: 193, startPoint y: 283, endPoint x: 266, endPoint y: 270, distance: 74.1
click at [192, 284] on textarea "gtasbvity is extraordinary storality weak in current of level." at bounding box center [576, 329] width 821 height 118
click at [207, 284] on textarea "gtasbvity is extraordinary storality weak in current of level." at bounding box center [576, 329] width 821 height 118
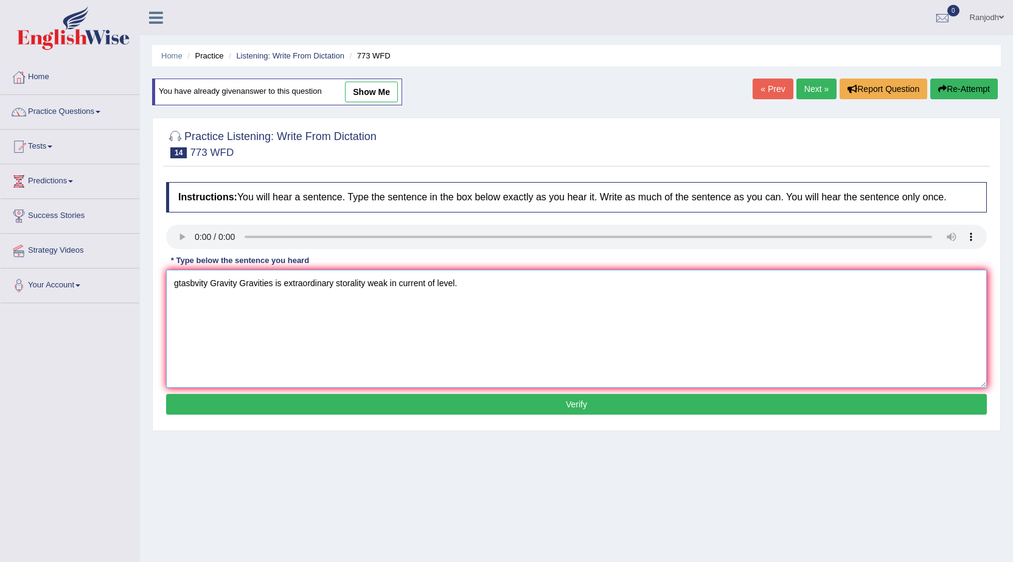
click at [206, 282] on textarea "gtasbvity Gravity Gravities is extraordinary storality weak in current of level." at bounding box center [576, 329] width 821 height 118
click at [299, 287] on textarea "Gravity Gravities is extraordinary storality weak in current of level." at bounding box center [576, 329] width 821 height 118
type textarea "Gravity Gravities is extraordinary extraordinaries week weeks weaks weak curren…"
click at [269, 406] on button "Verify" at bounding box center [576, 404] width 821 height 21
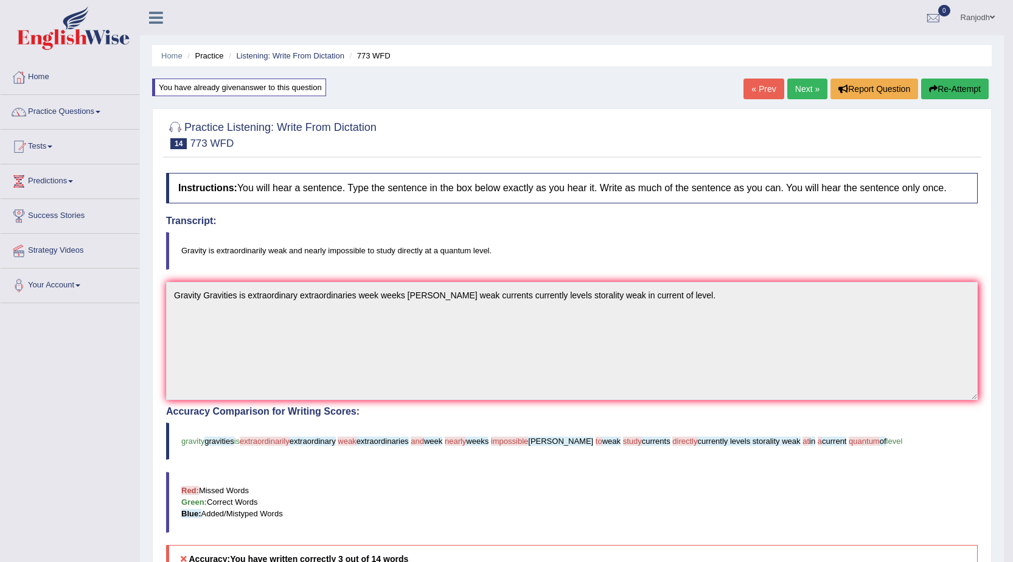
click at [801, 90] on link "Next »" at bounding box center [807, 88] width 40 height 21
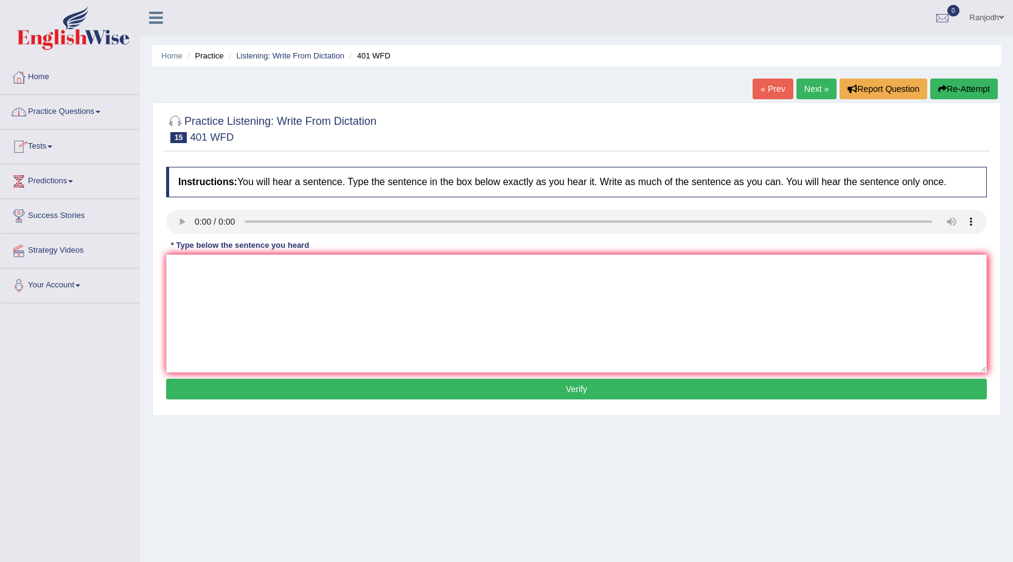
click at [100, 111] on span at bounding box center [98, 112] width 5 height 2
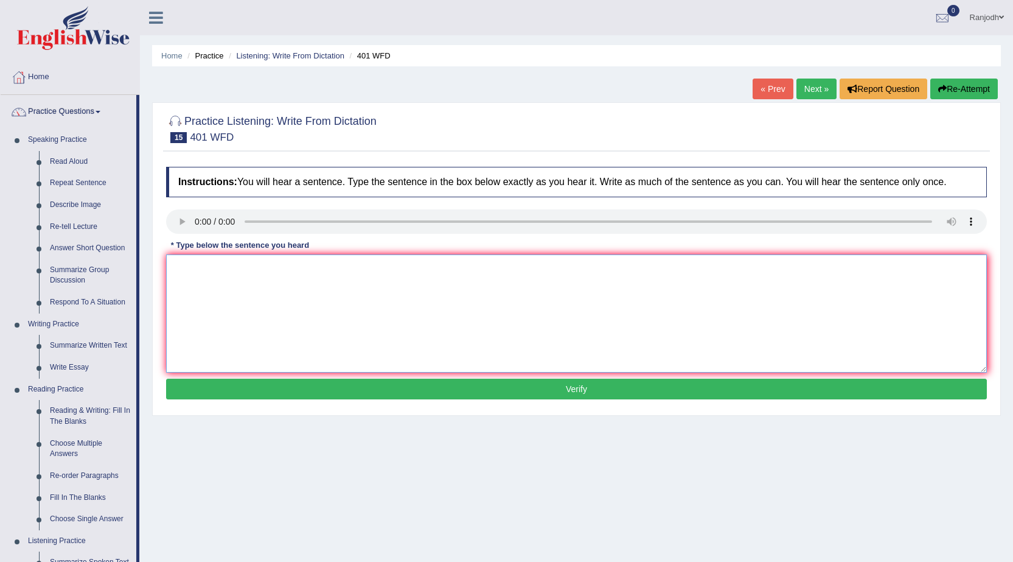
click at [213, 270] on textarea at bounding box center [576, 313] width 821 height 118
click at [179, 271] on textarea "students level is whole resident during time is of on in an the for." at bounding box center [576, 313] width 821 height 118
click at [207, 271] on textarea "Students level is whole resident during time is of on in an the for." at bounding box center [576, 313] width 821 height 118
click at [347, 265] on textarea "Students Student levels level is whole resident during time is of on in an the …" at bounding box center [576, 313] width 821 height 118
click at [470, 266] on textarea "Students Student levels level is whole resident residential residents during ti…" at bounding box center [576, 313] width 821 height 118
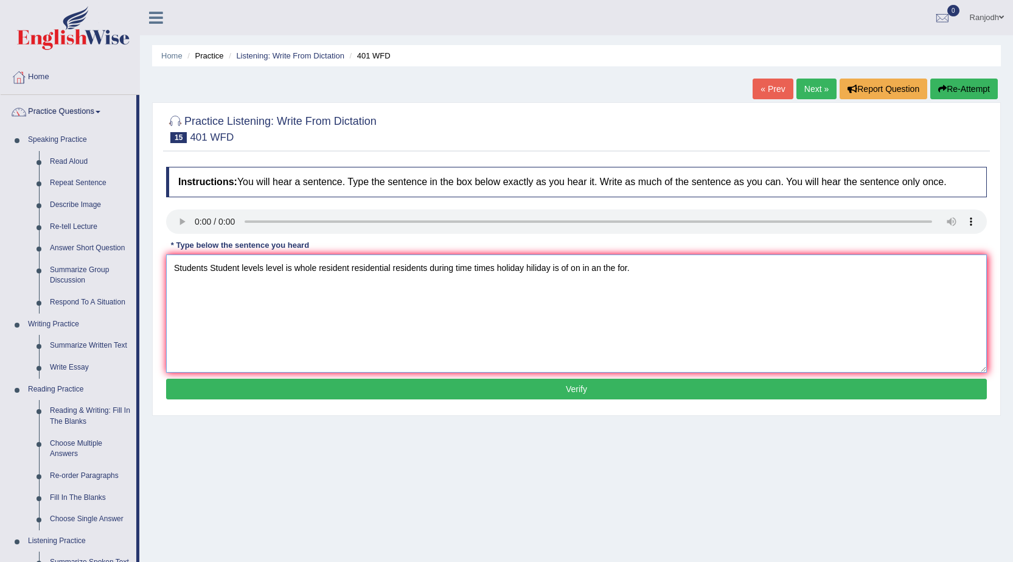
type textarea "Students Student levels level is whole resident residential residents during ti…"
click at [497, 385] on button "Verify" at bounding box center [576, 388] width 821 height 21
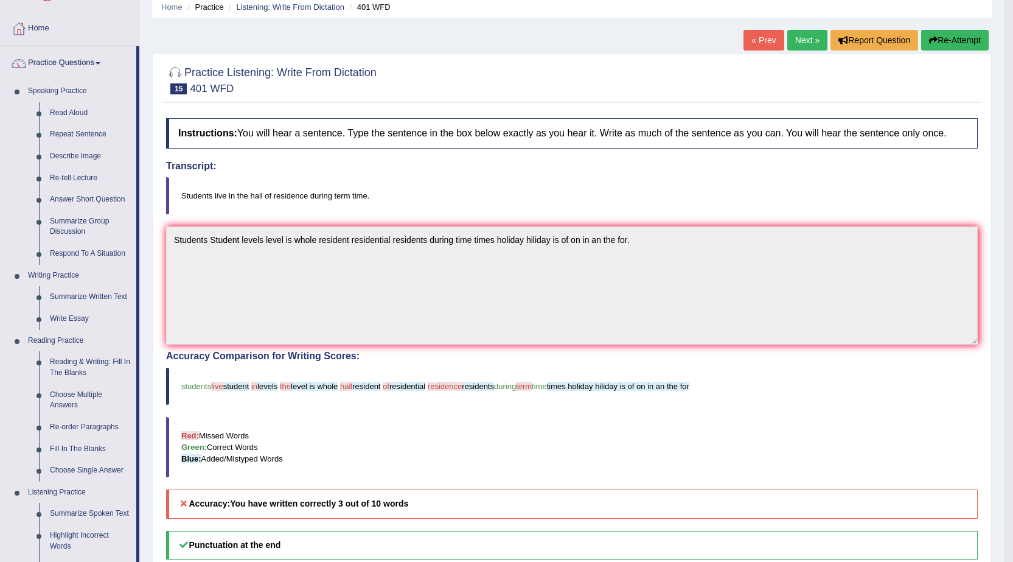
scroll to position [27, 0]
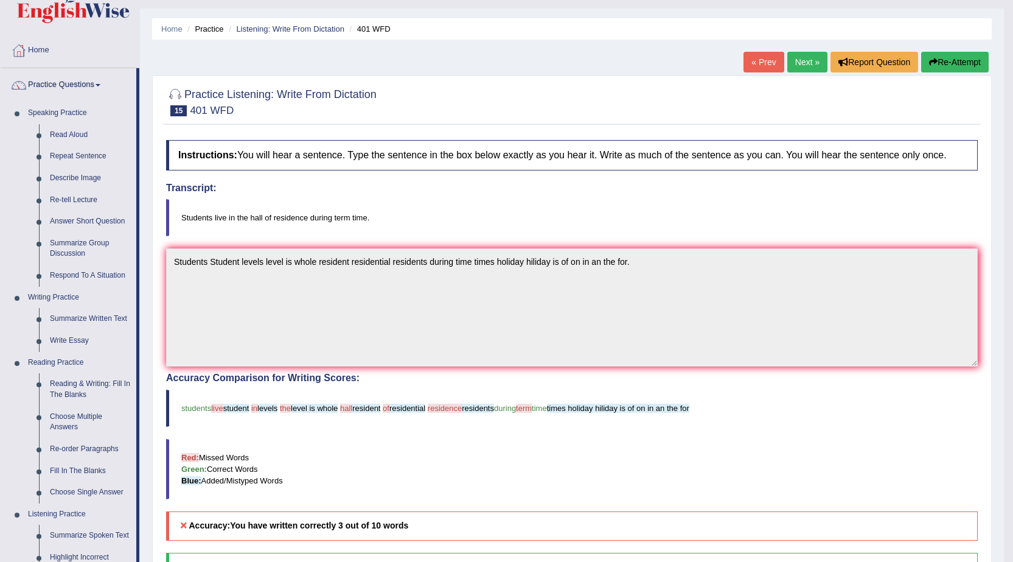
click at [950, 63] on button "Re-Attempt" at bounding box center [955, 62] width 68 height 21
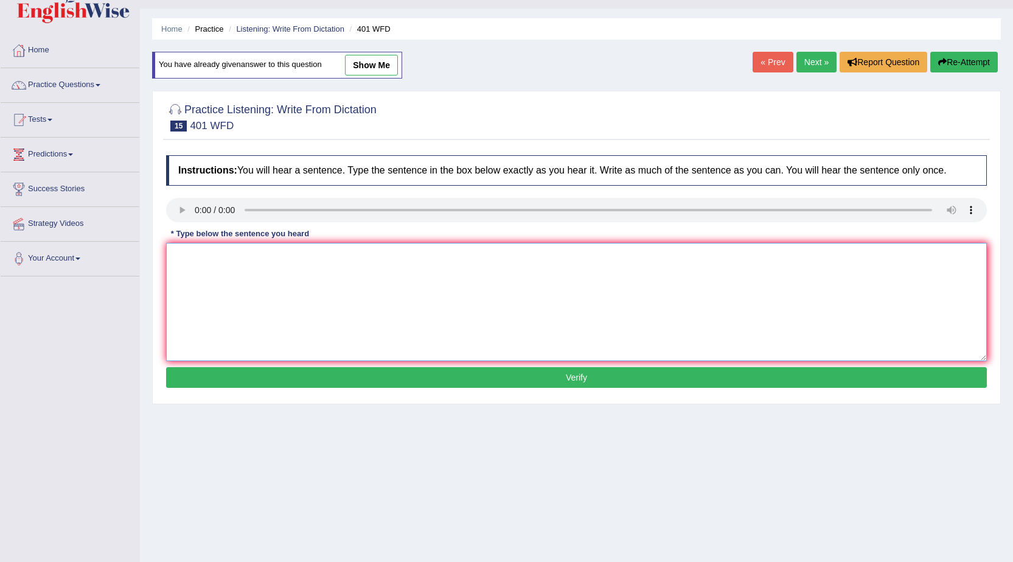
click at [232, 271] on textarea at bounding box center [576, 302] width 821 height 118
click at [176, 261] on textarea "student live in the hall of resident during terms time." at bounding box center [576, 302] width 821 height 118
click at [201, 259] on textarea "Student live in the hall of resident during terms time." at bounding box center [576, 302] width 821 height 118
type textarea "Student Students lives residents term times live in the hall of resident during…"
click at [537, 380] on button "Verify" at bounding box center [576, 377] width 821 height 21
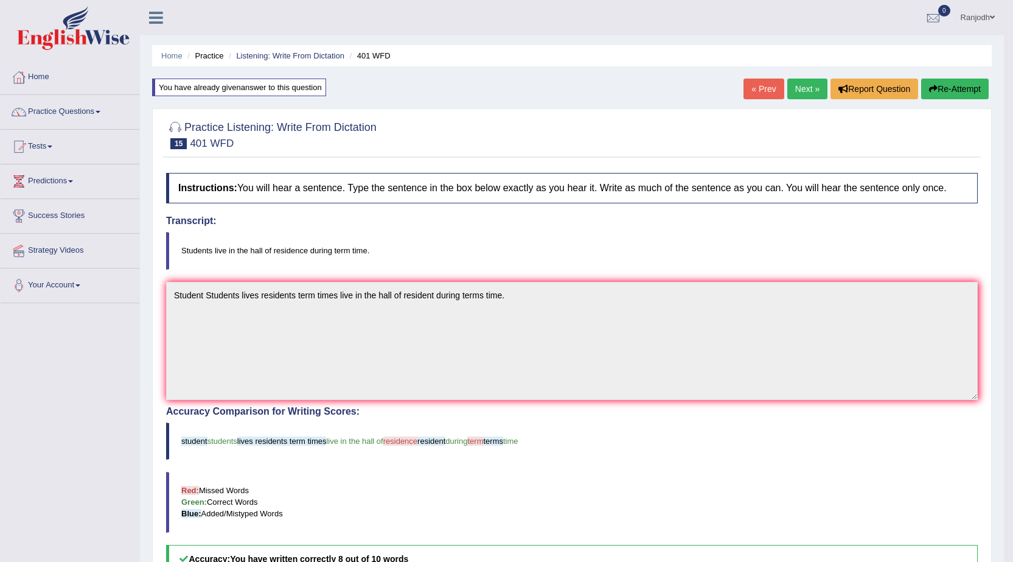
click at [799, 89] on link "Next »" at bounding box center [807, 88] width 40 height 21
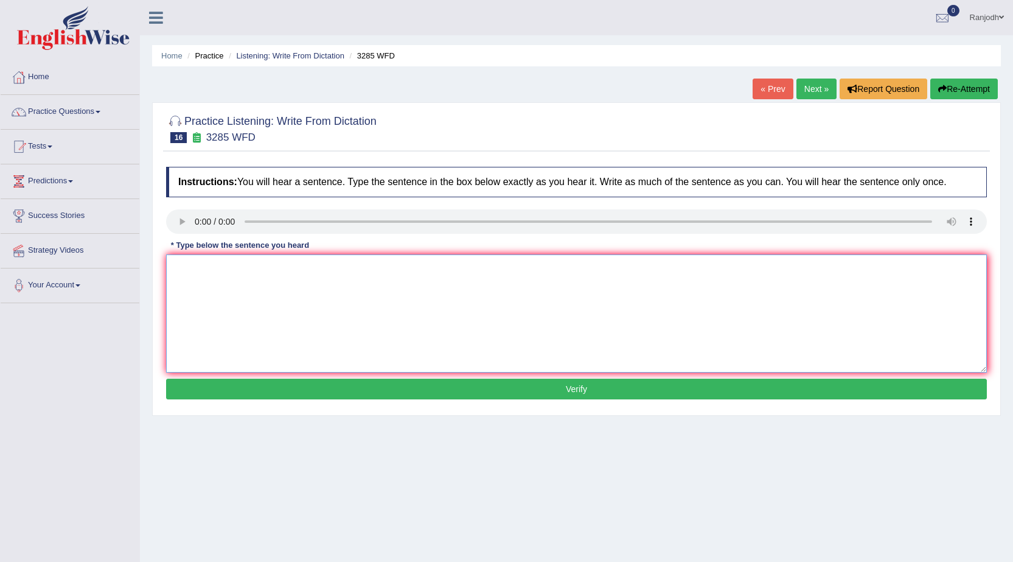
click at [211, 267] on textarea at bounding box center [576, 313] width 821 height 118
click at [177, 271] on textarea "pupolation has a sharp rise in the recent twenty years" at bounding box center [576, 313] width 821 height 118
click at [213, 266] on textarea "Pupolation has a sharp rise in the recent twenty years" at bounding box center [576, 313] width 821 height 118
click at [557, 261] on textarea "Pupolation Population Populations recents twenties year has a sharp rise in the…" at bounding box center [576, 313] width 821 height 118
type textarea "Pupolation Population Populations recents twenties year has a sharp rise in the…"
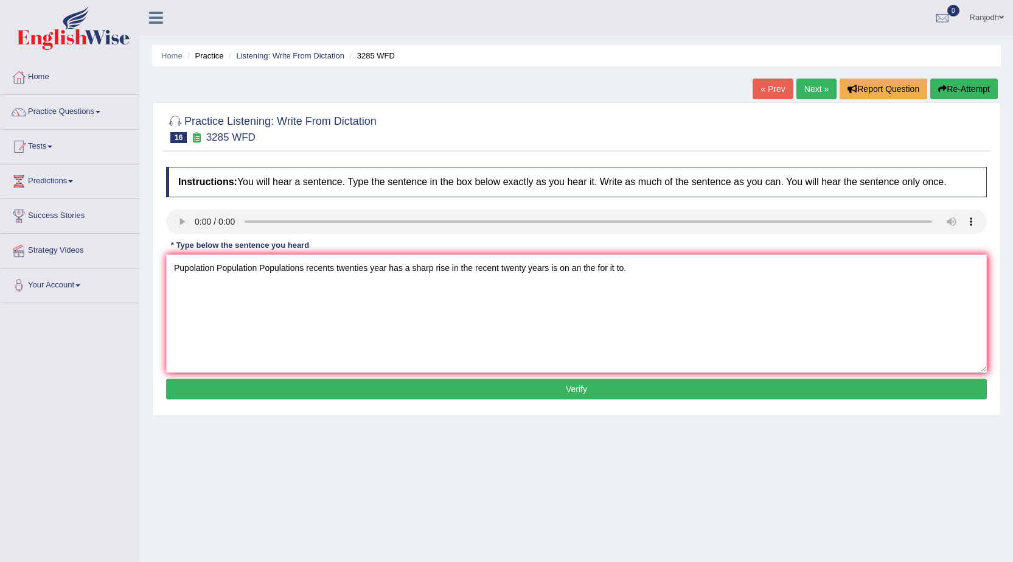
click at [499, 384] on button "Verify" at bounding box center [576, 388] width 821 height 21
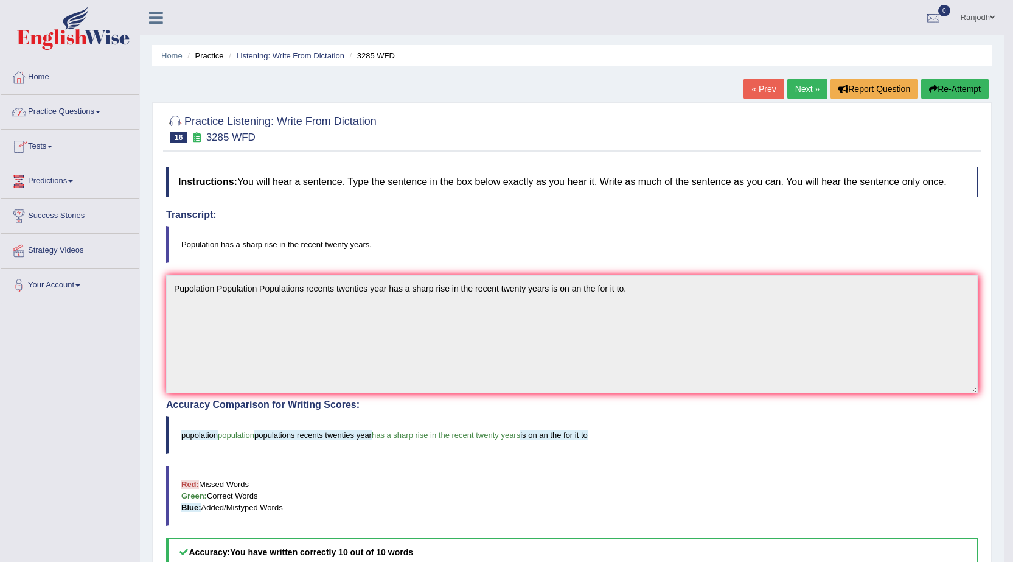
click at [100, 110] on link "Practice Questions" at bounding box center [70, 110] width 139 height 30
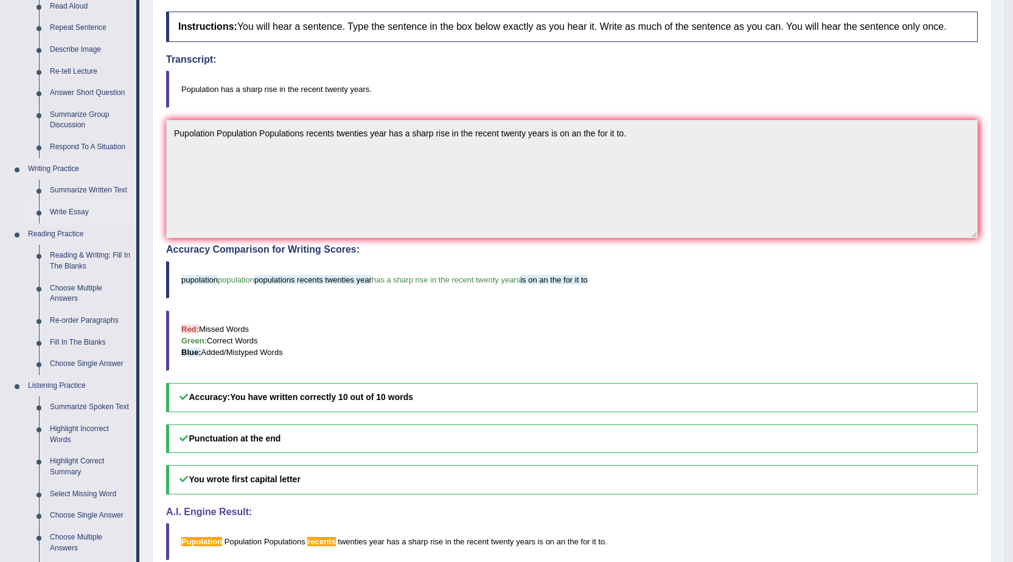
scroll to position [183, 0]
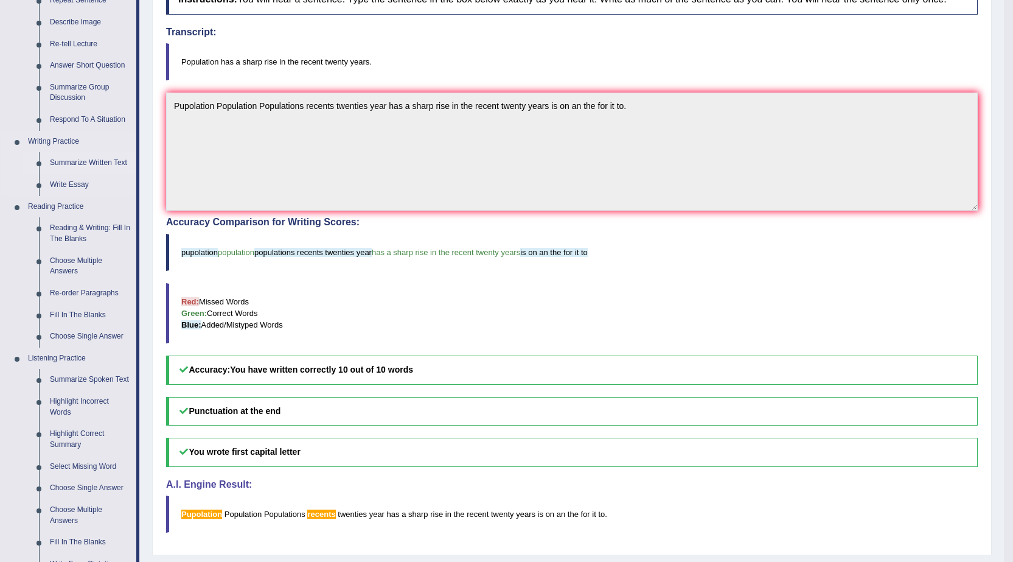
click at [87, 161] on link "Summarize Written Text" at bounding box center [90, 163] width 92 height 22
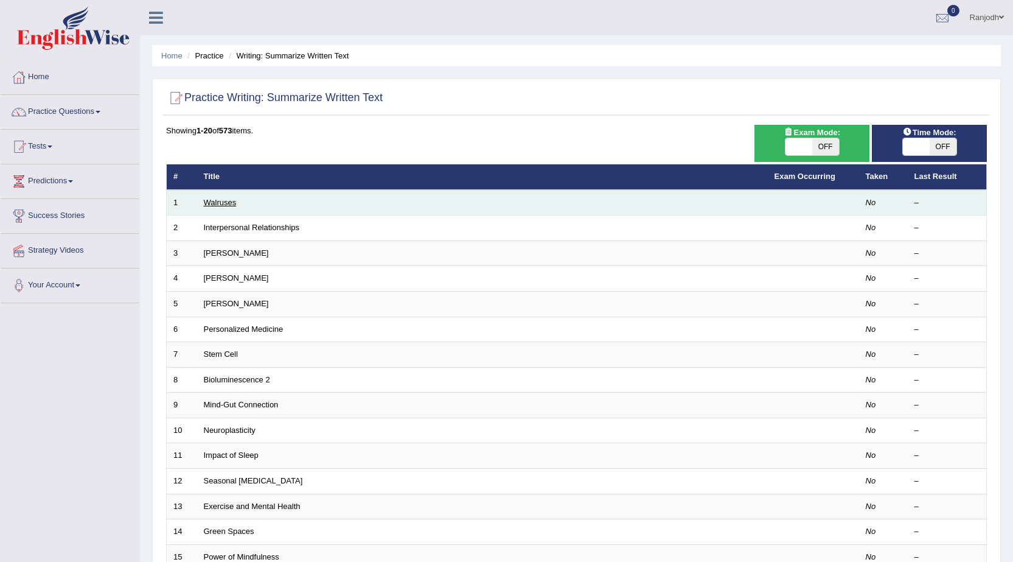
click at [212, 203] on link "Walruses" at bounding box center [220, 202] width 33 height 9
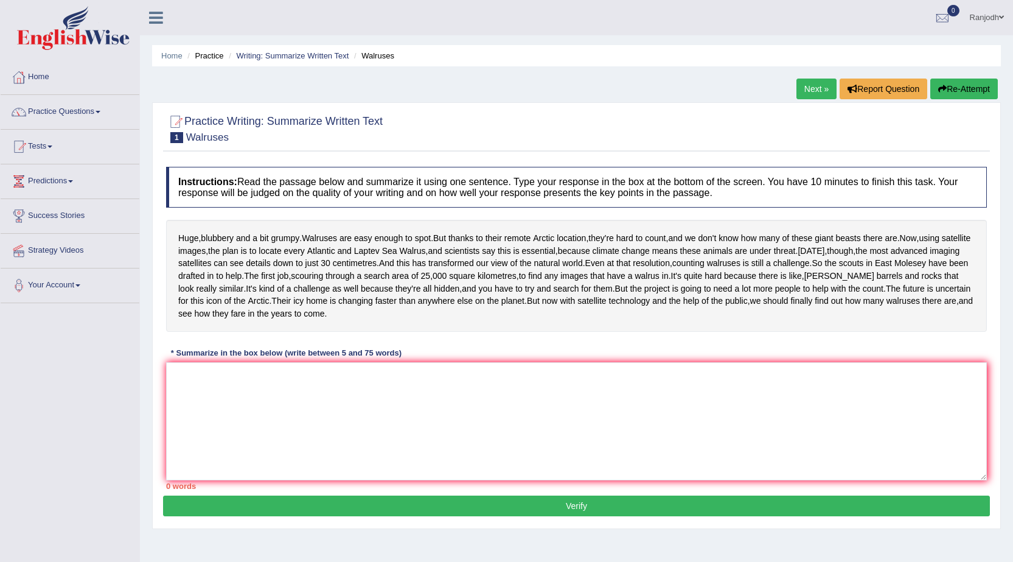
scroll to position [77, 0]
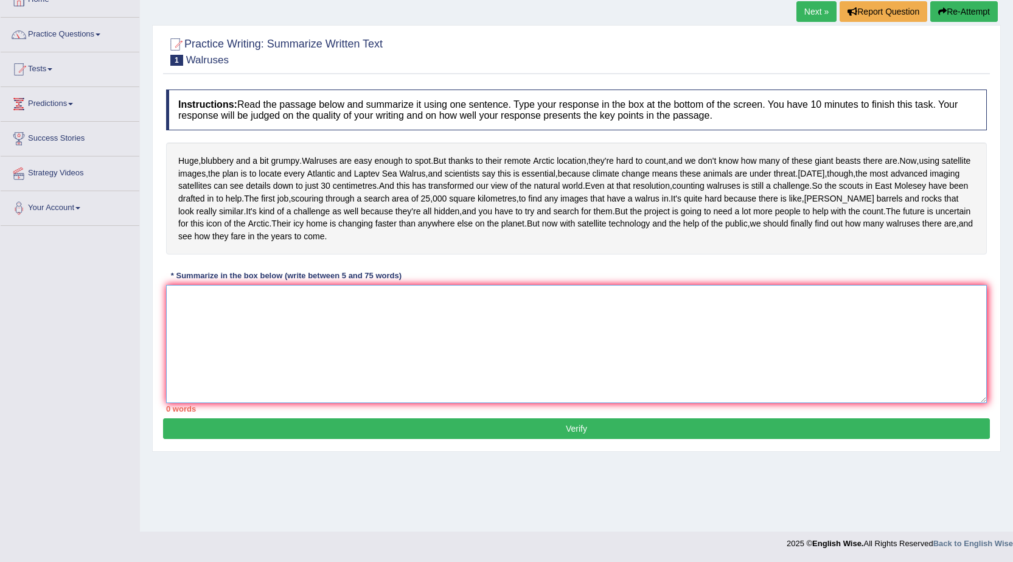
click at [261, 352] on textarea at bounding box center [576, 344] width 821 height 118
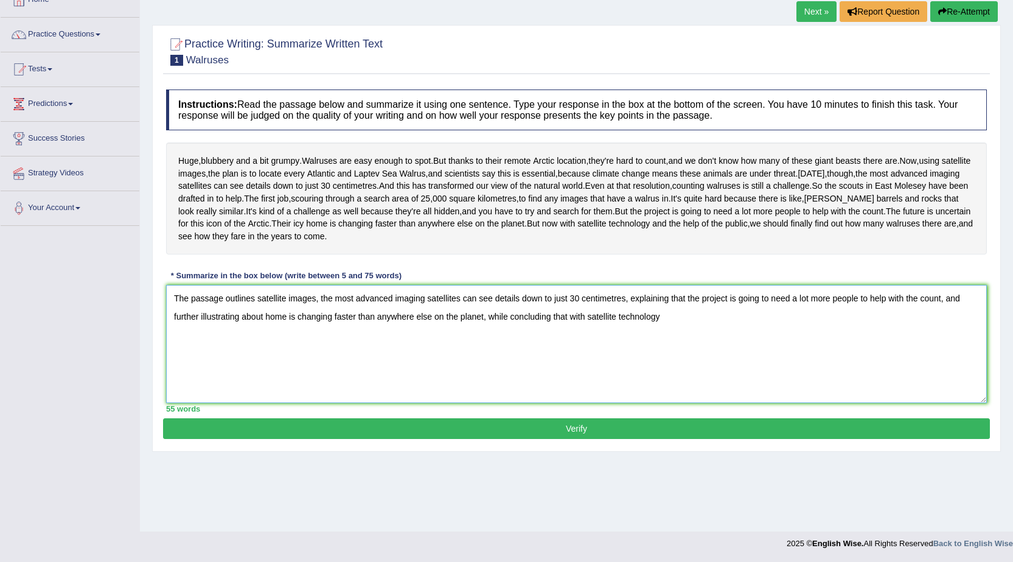
click at [585, 369] on textarea "The passage outlines satellite images, the most advanced imaging satellites can…" at bounding box center [576, 344] width 821 height 118
click at [718, 375] on textarea "The passage outlines satellite images, the most advanced imaging satellites can…" at bounding box center [576, 344] width 821 height 118
type textarea "The passage outlines satellite images, the most advanced imaging satellites can…"
drag, startPoint x: 611, startPoint y: 481, endPoint x: 596, endPoint y: 475, distance: 15.8
click at [611, 439] on button "Verify" at bounding box center [576, 428] width 827 height 21
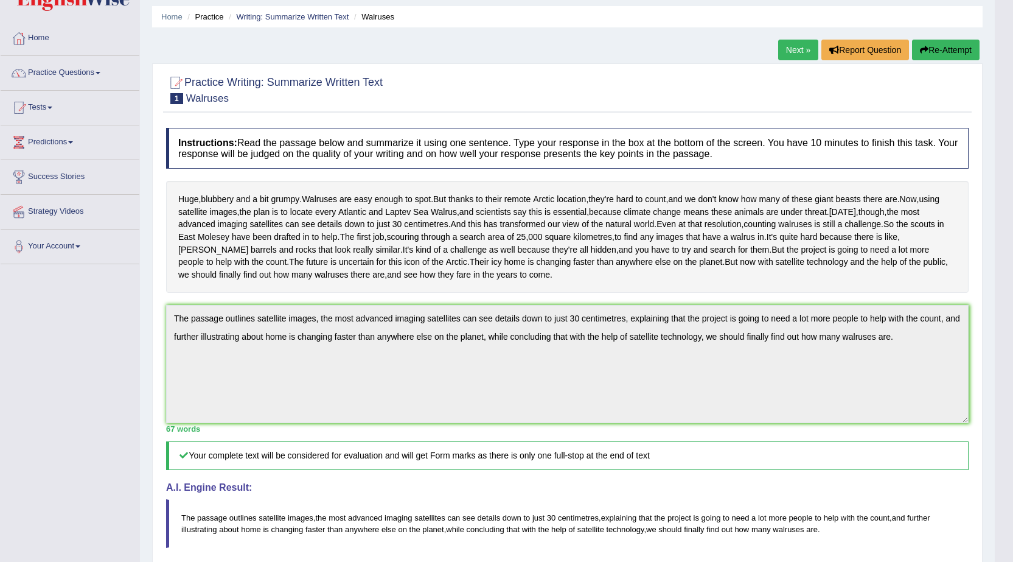
scroll to position [61, 0]
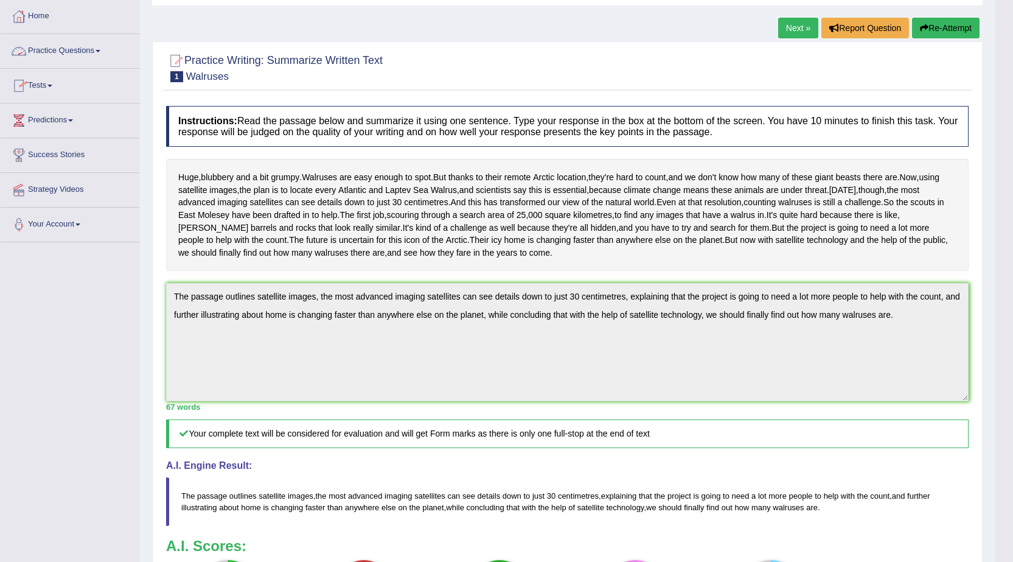
click at [100, 50] on span at bounding box center [98, 51] width 5 height 2
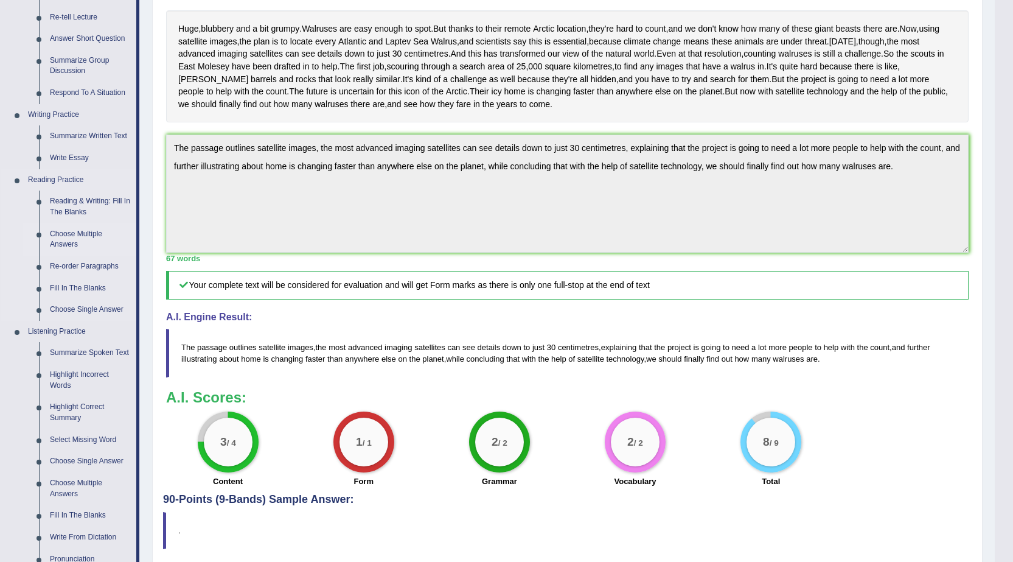
scroll to position [148, 0]
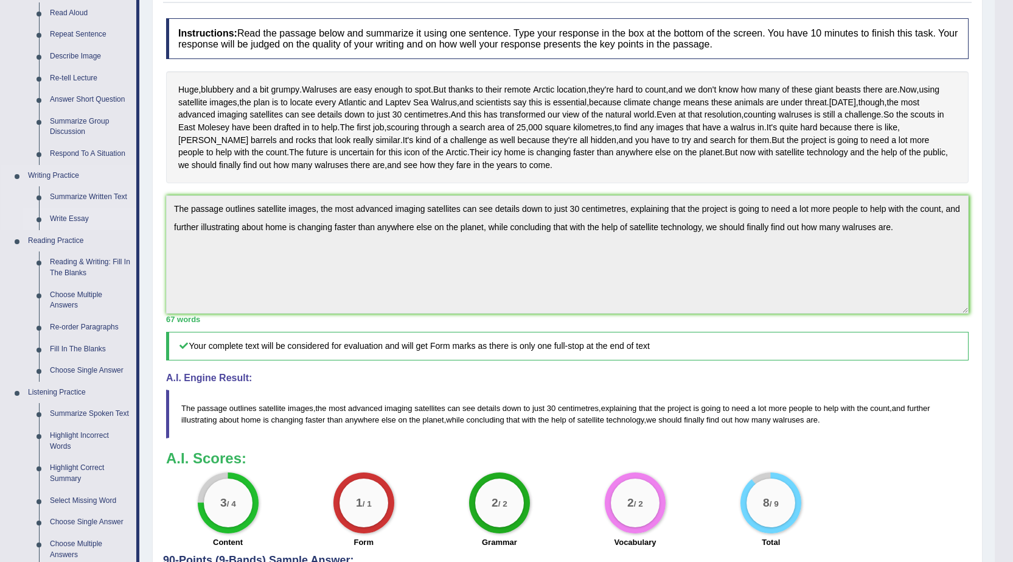
click at [73, 217] on link "Write Essay" at bounding box center [90, 219] width 92 height 22
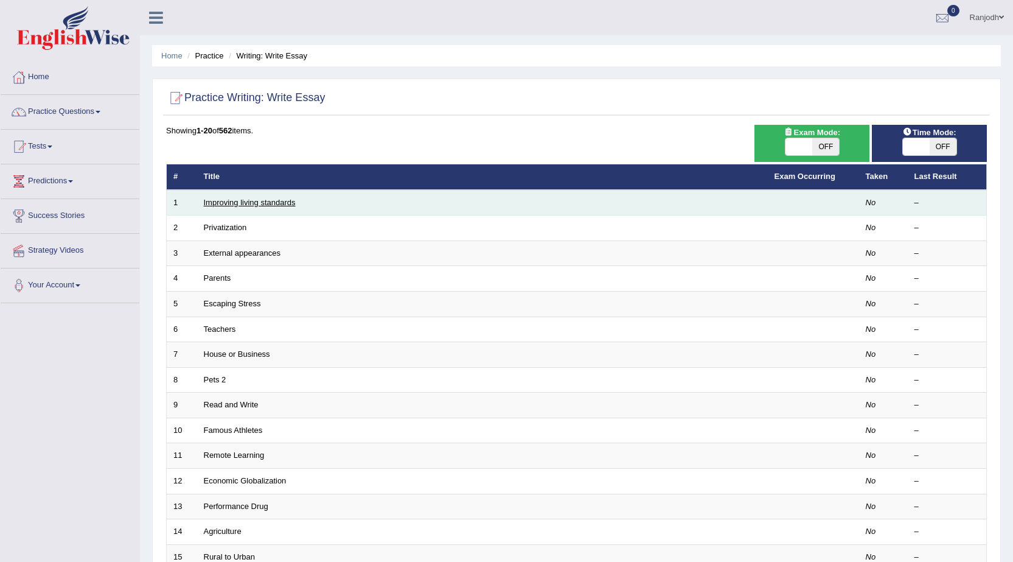
click at [238, 200] on link "Improving living standards" at bounding box center [250, 202] width 92 height 9
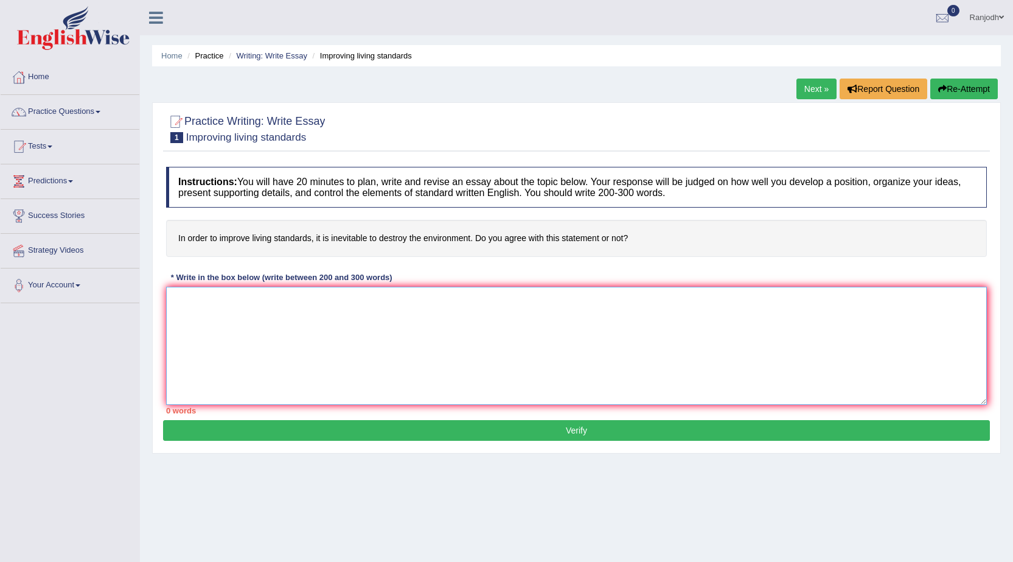
click at [293, 303] on textarea at bounding box center [576, 346] width 821 height 118
type textarea "t"
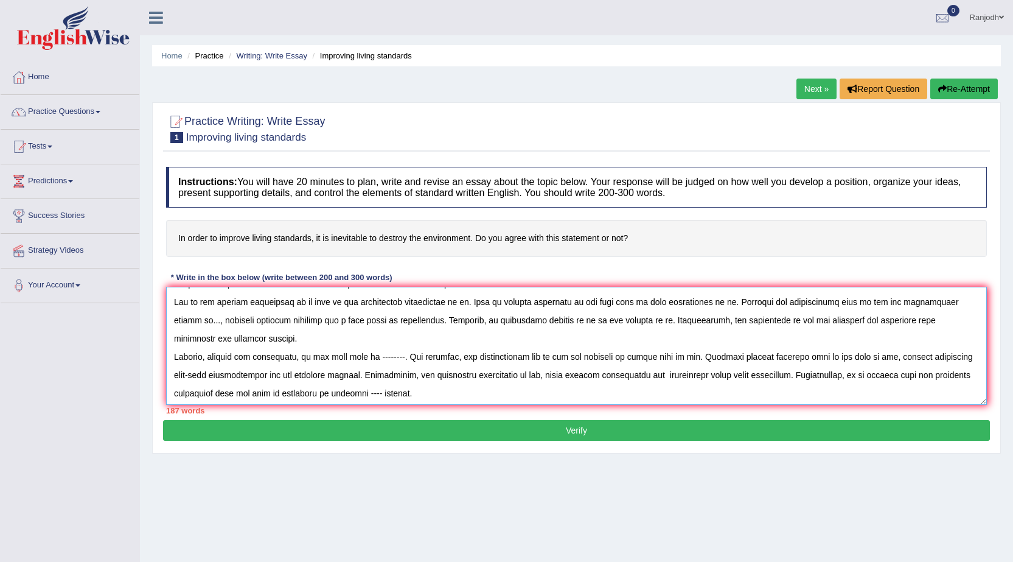
scroll to position [37, 0]
click at [329, 392] on textarea at bounding box center [576, 346] width 821 height 118
click at [618, 374] on textarea at bounding box center [576, 346] width 821 height 118
click at [388, 357] on textarea at bounding box center [576, 346] width 821 height 118
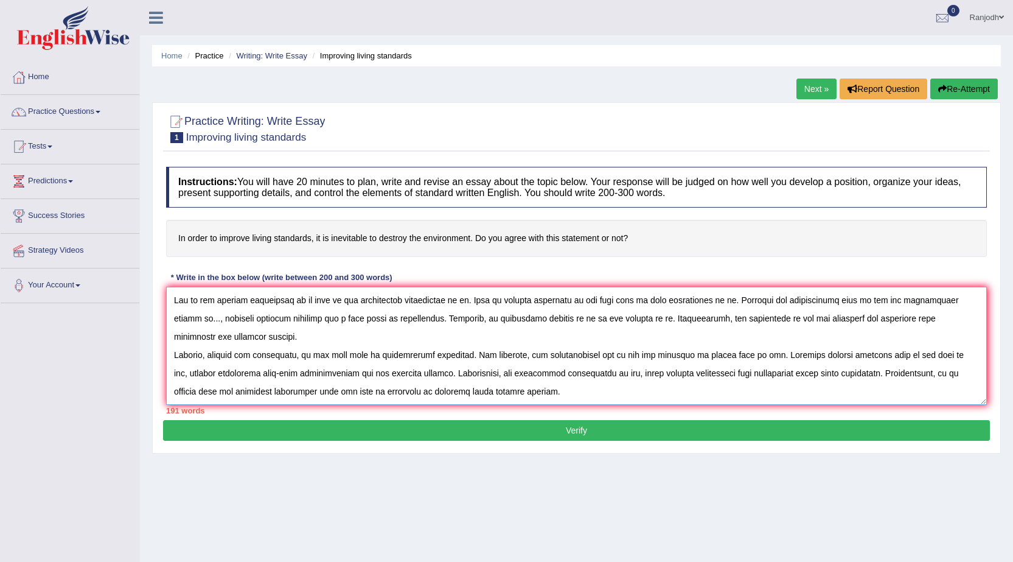
type textarea "The increasing influence of improve living standards on our lives has ignited n…"
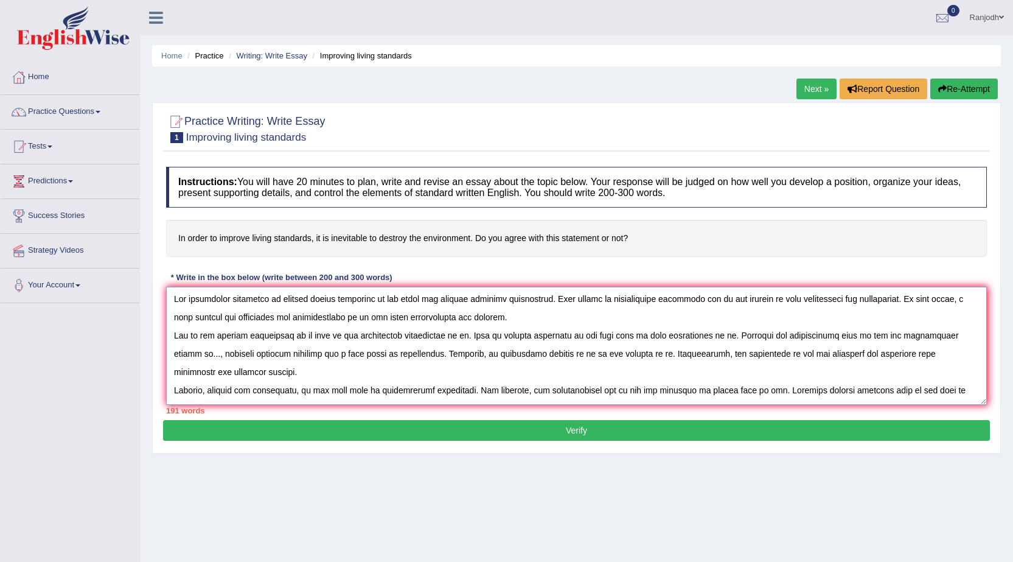
scroll to position [0, 0]
drag, startPoint x: 518, startPoint y: 389, endPoint x: 155, endPoint y: 285, distance: 378.0
click at [155, 285] on div "Practice Writing: Write Essay 1 Improving living standards Instructions: You wi…" at bounding box center [576, 277] width 849 height 351
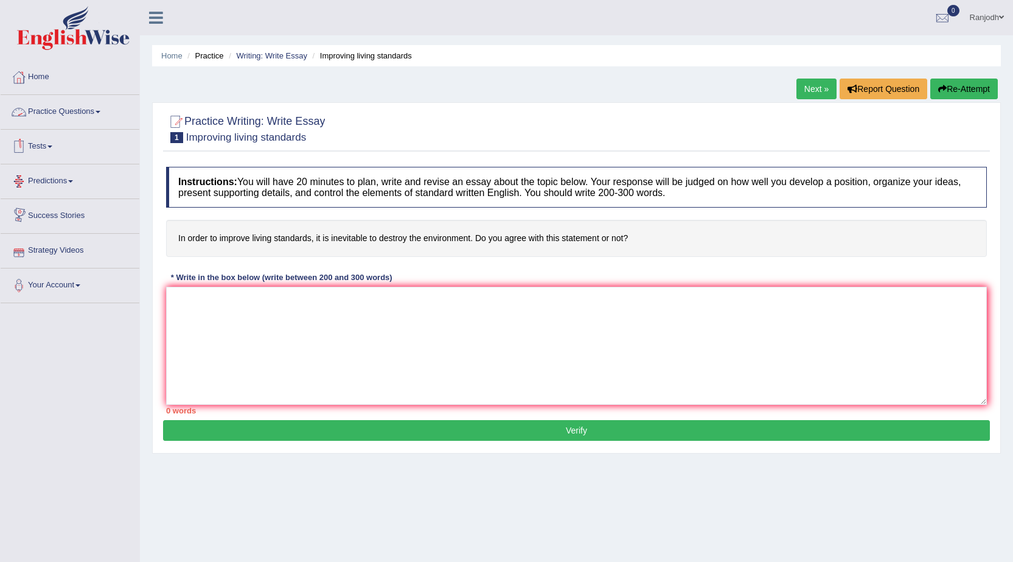
click at [100, 110] on link "Practice Questions" at bounding box center [70, 110] width 139 height 30
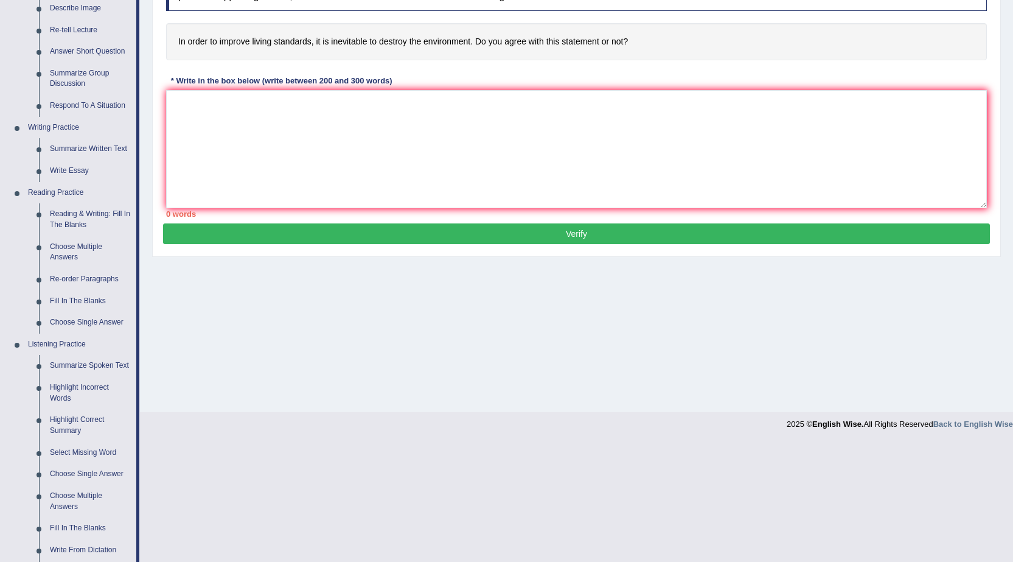
scroll to position [183, 0]
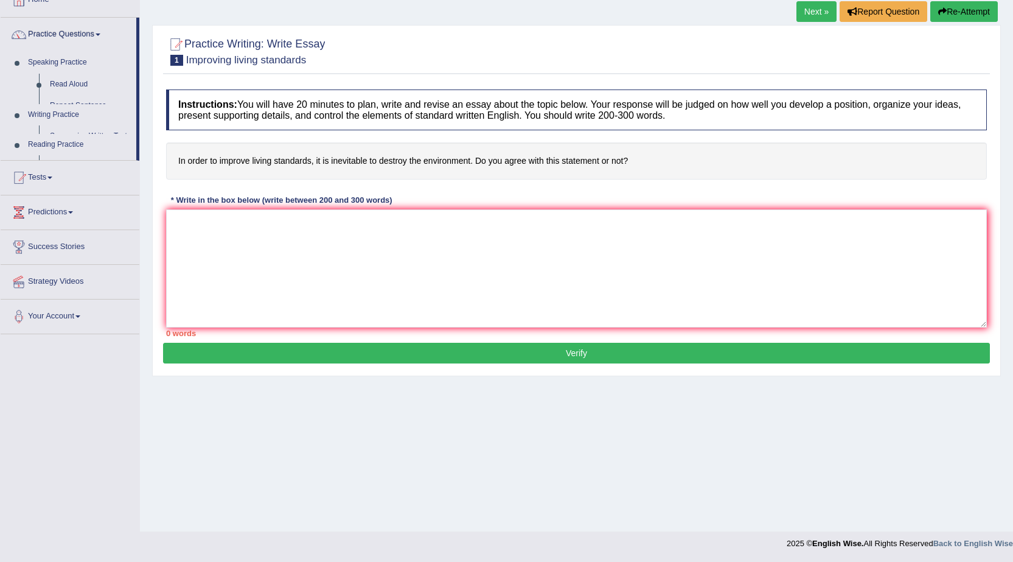
click at [1, 18] on link "Practice Questions" at bounding box center [69, 33] width 136 height 30
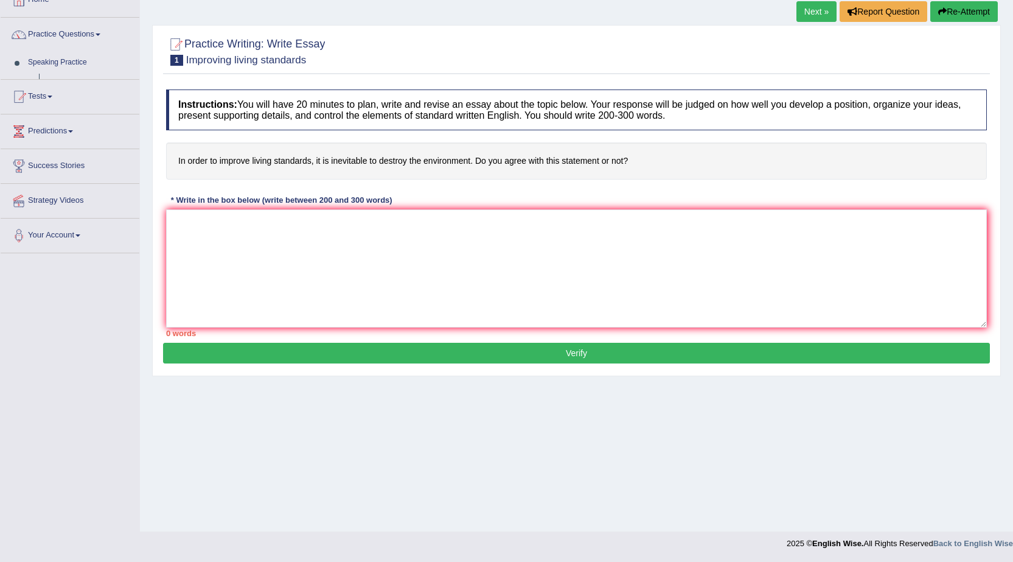
click at [1, 18] on link "Practice Questions" at bounding box center [70, 33] width 139 height 30
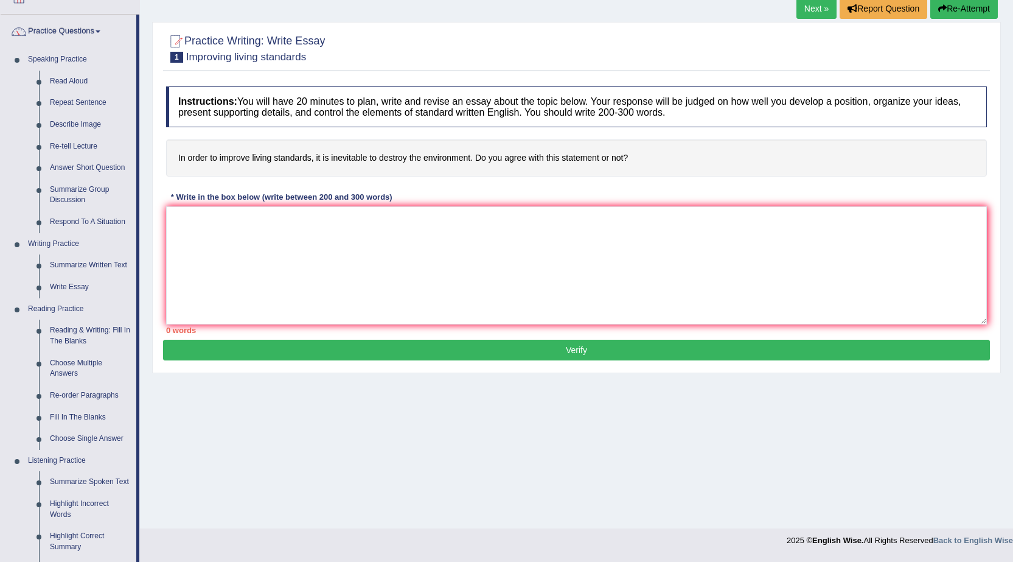
scroll to position [62, 0]
